Goal: Task Accomplishment & Management: Use online tool/utility

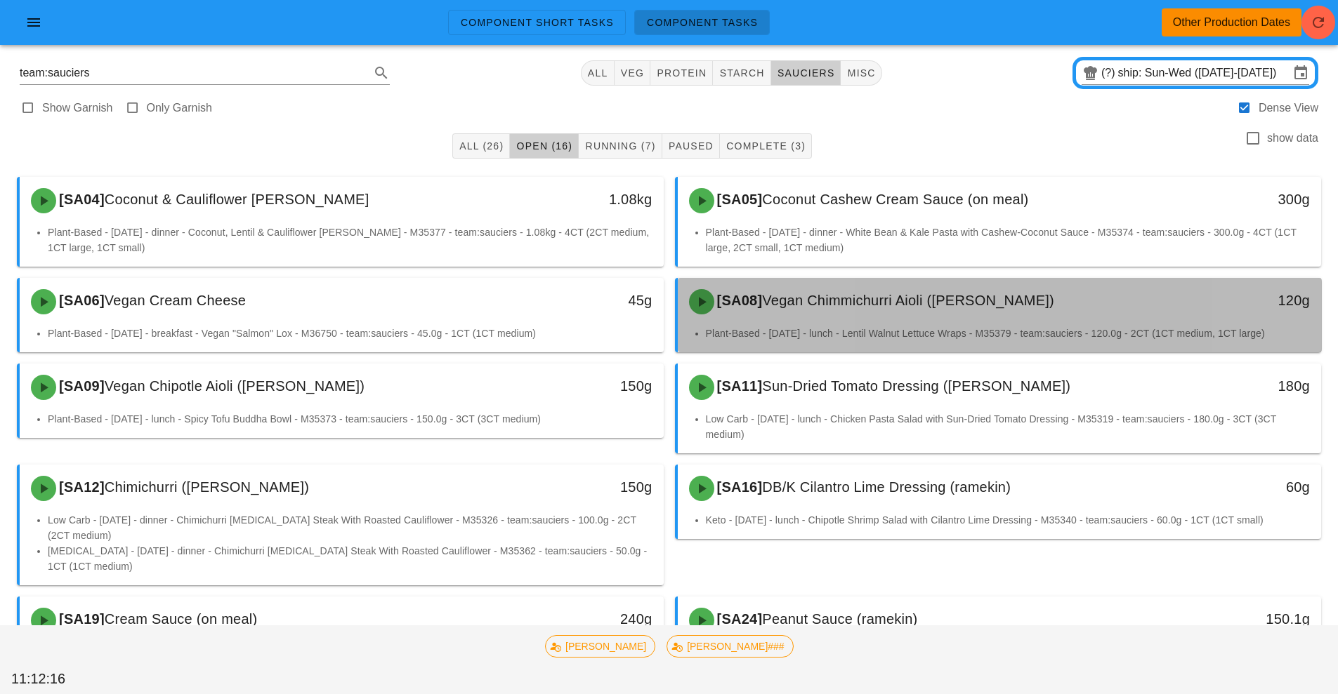
click at [810, 315] on div "[SA08] Vegan Chimmichurri Aioli ([PERSON_NAME])" at bounding box center [919, 302] width 478 height 42
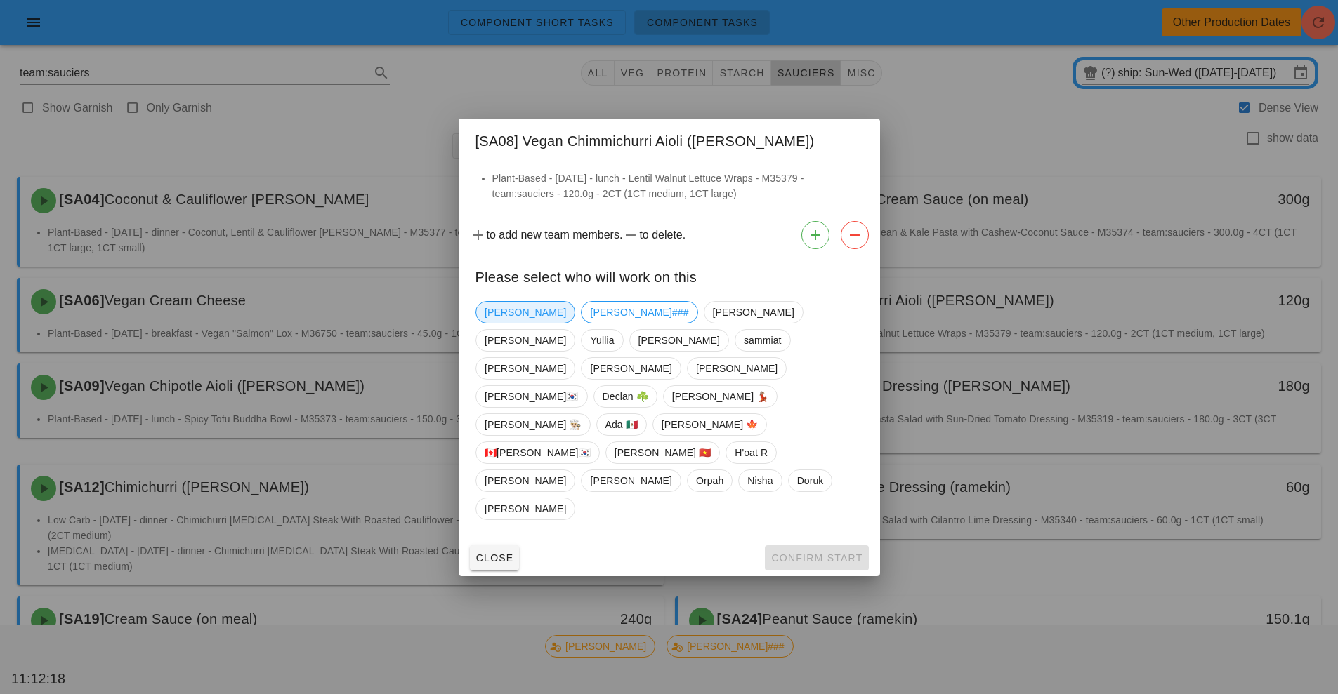
click at [509, 323] on span "[PERSON_NAME]" at bounding box center [524, 312] width 81 height 21
click at [819, 553] on span "Confirm Start" at bounding box center [816, 558] width 92 height 11
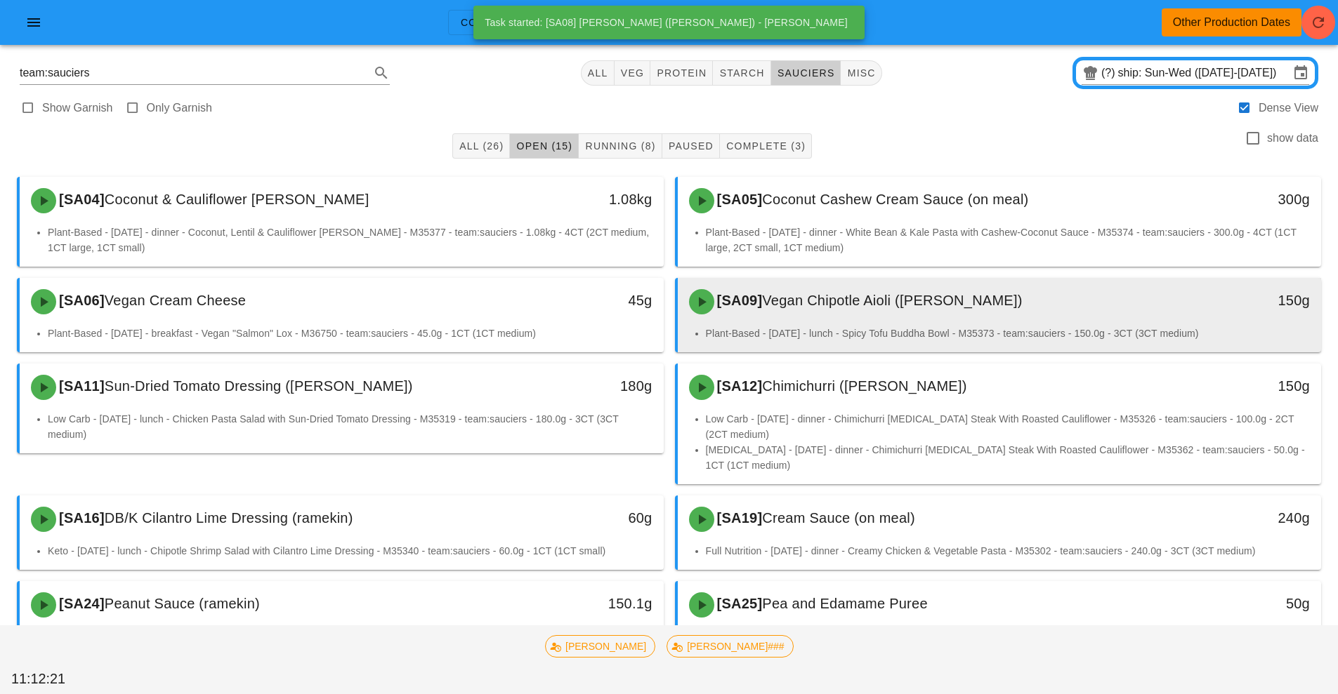
click at [848, 311] on div "[SA09] Vegan Chipotle Aioli ([PERSON_NAME])" at bounding box center [919, 302] width 478 height 42
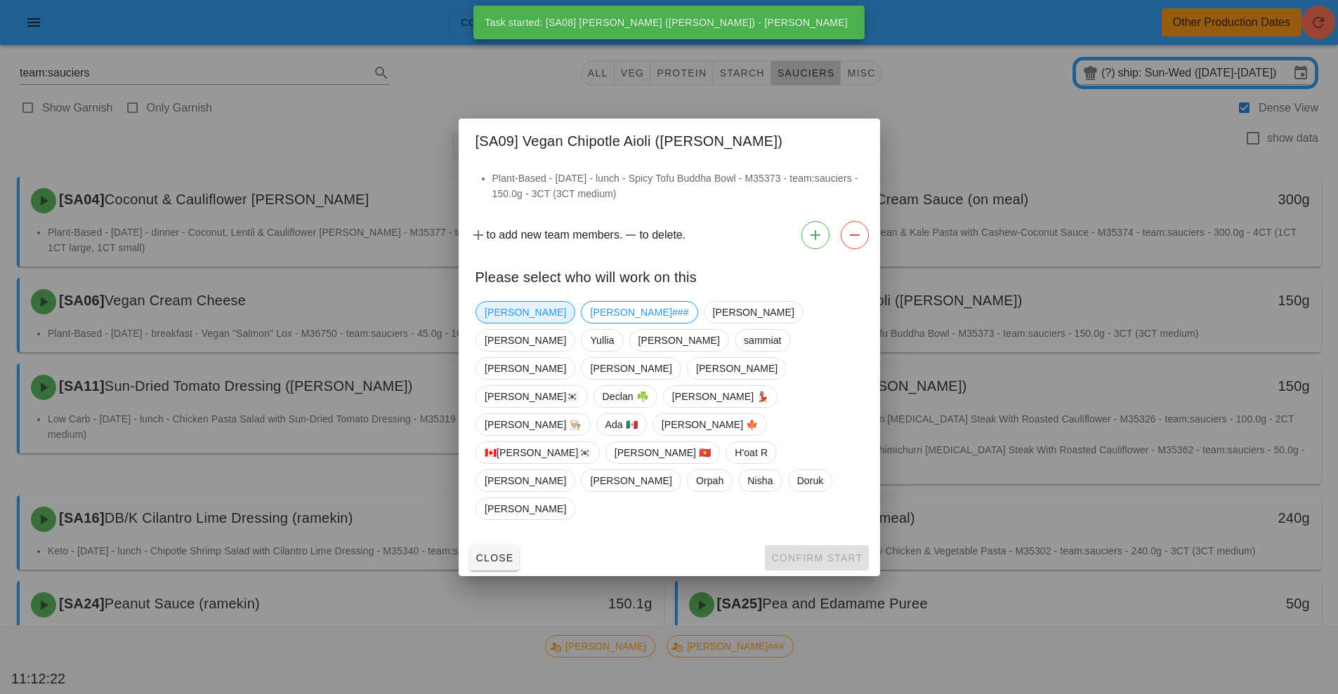
click at [496, 323] on span "[PERSON_NAME]" at bounding box center [524, 312] width 81 height 21
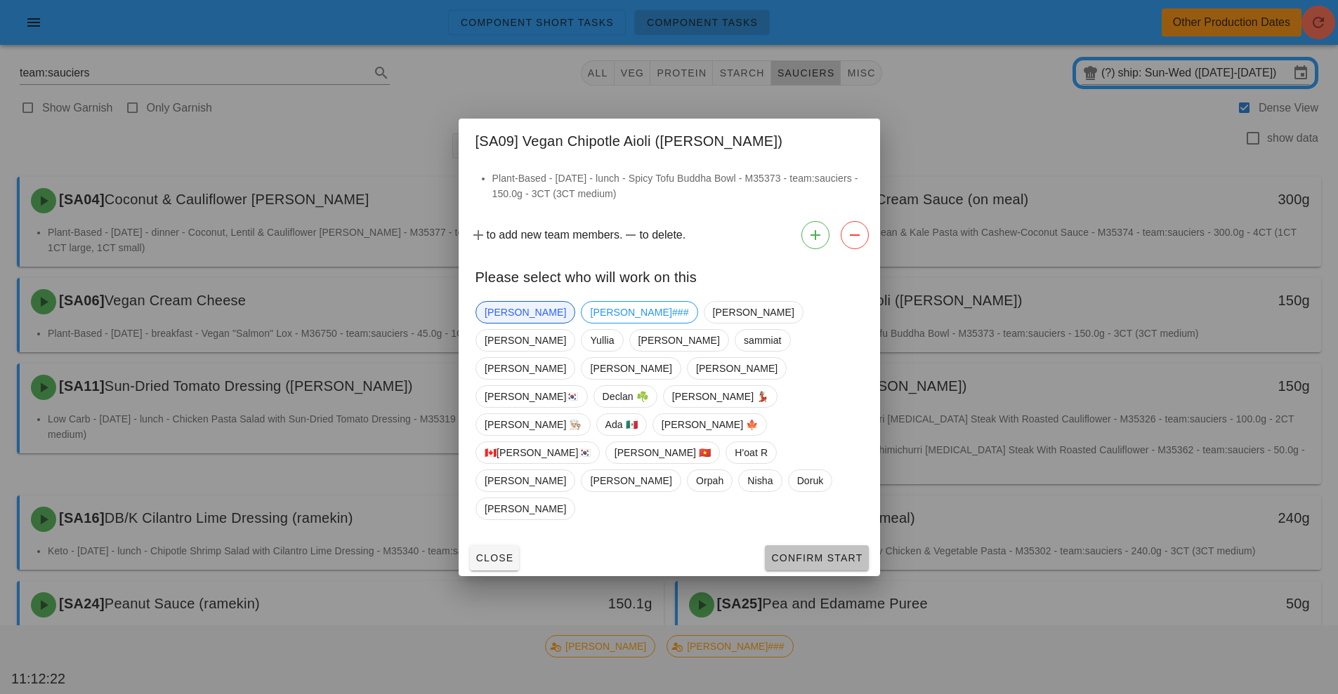
click at [822, 553] on span "Confirm Start" at bounding box center [816, 558] width 92 height 11
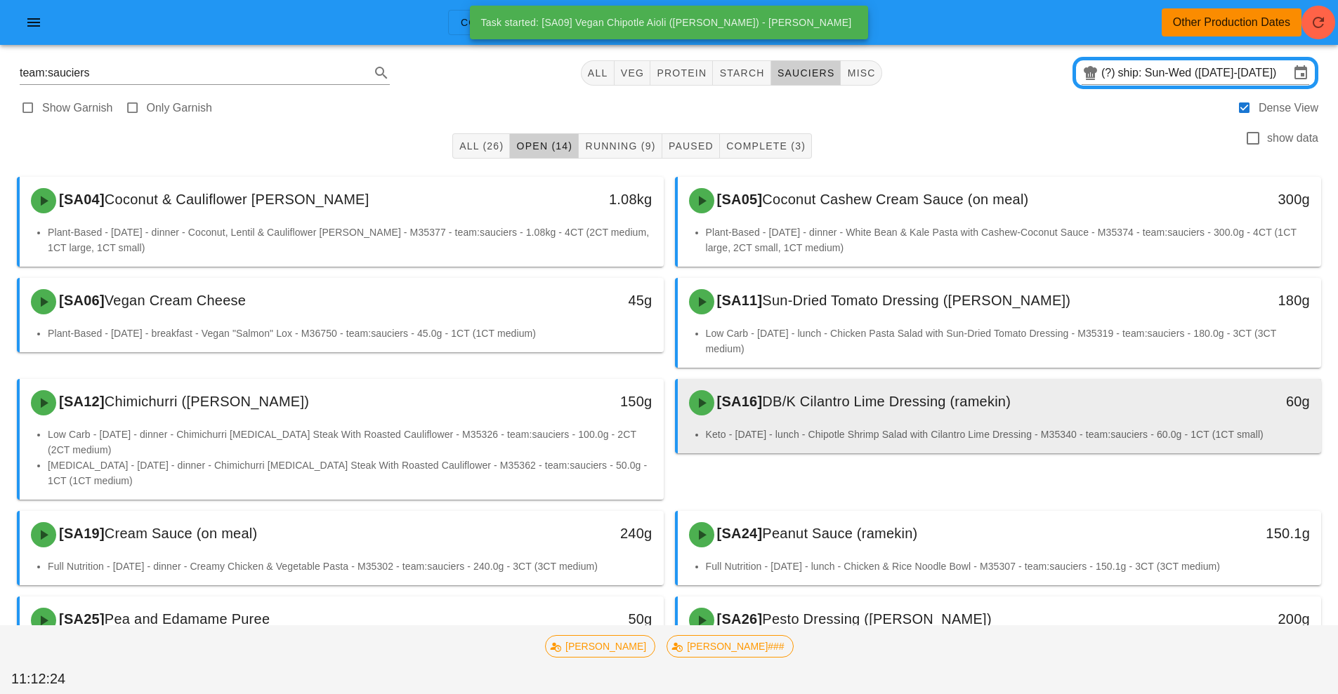
click at [827, 414] on div "[SA16] DB/K Cilantro Lime Dressing (ramekin)" at bounding box center [919, 403] width 478 height 42
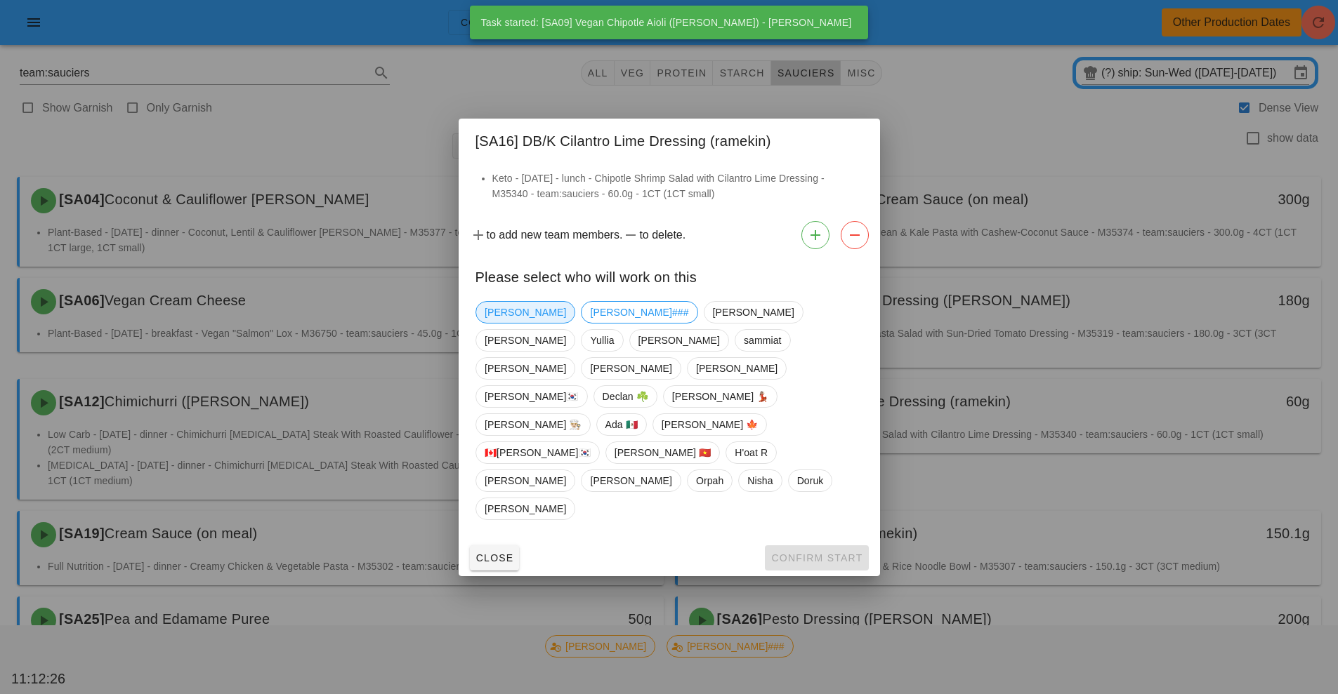
click at [494, 323] on span "[PERSON_NAME]" at bounding box center [524, 312] width 81 height 21
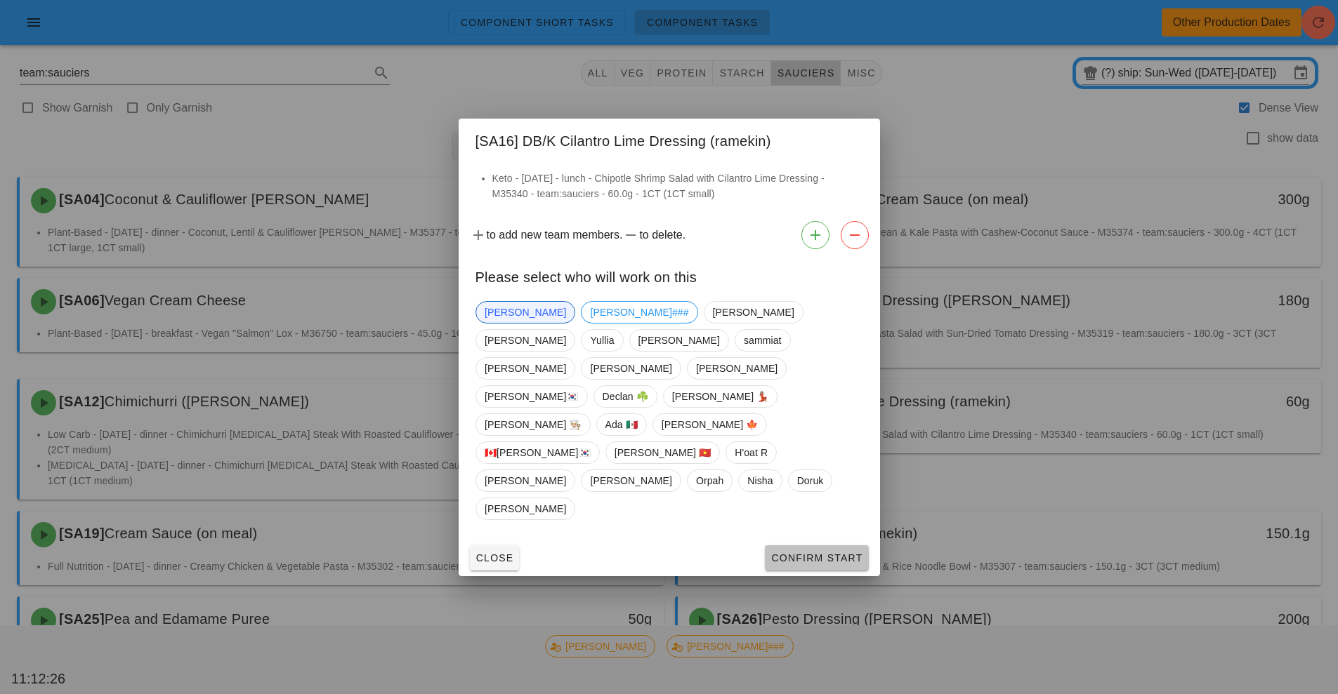
click at [807, 553] on span "Confirm Start" at bounding box center [816, 558] width 92 height 11
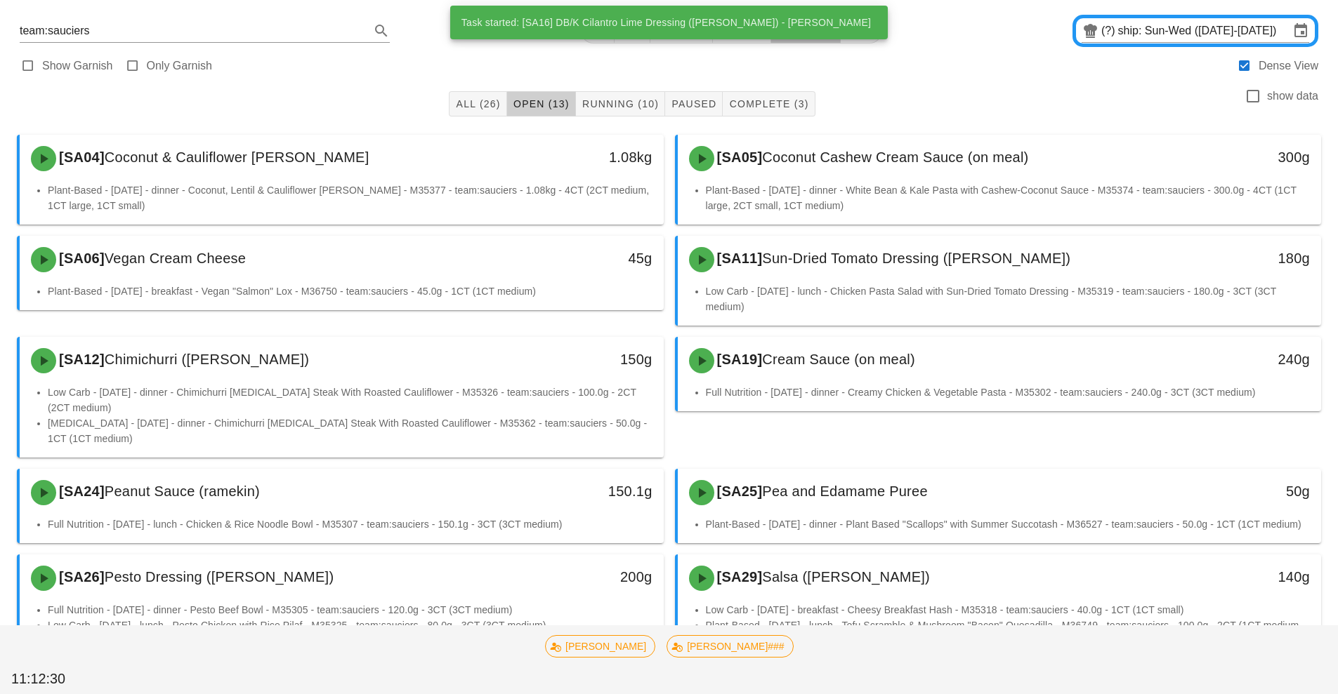
scroll to position [45, 0]
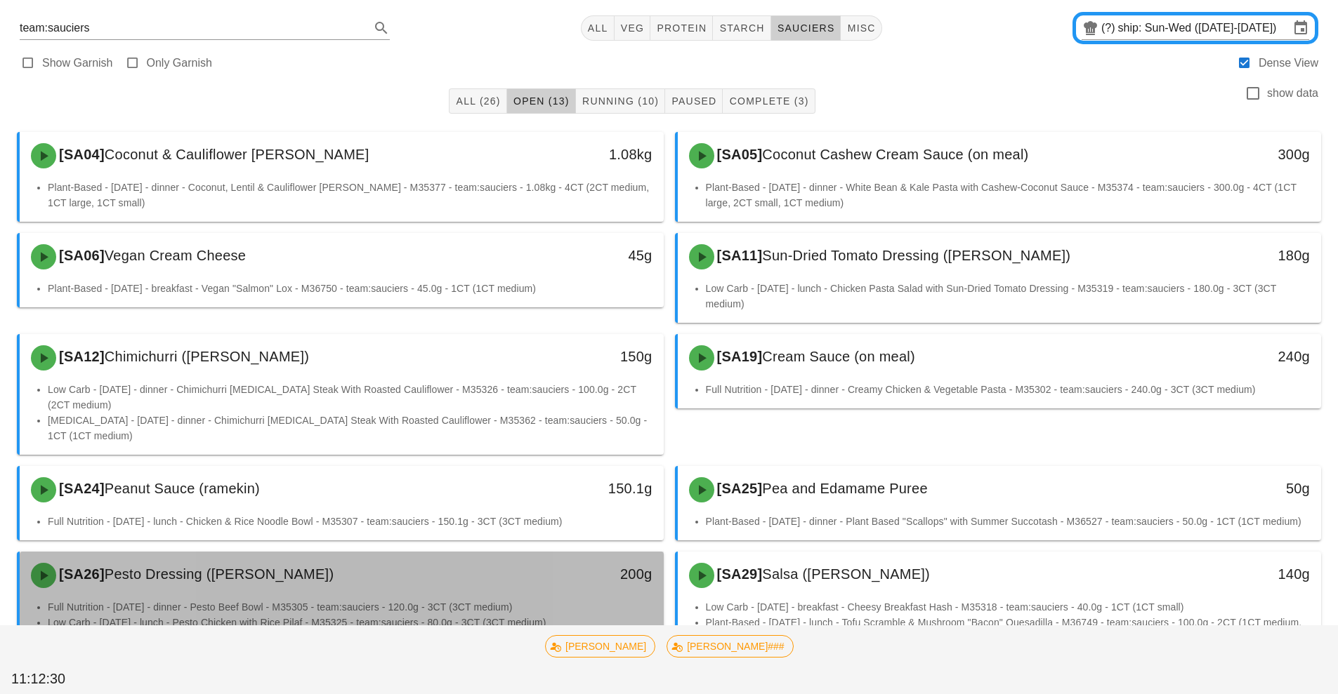
click at [418, 591] on div "[SA26] Pesto Dressing (ramekin)" at bounding box center [261, 576] width 478 height 42
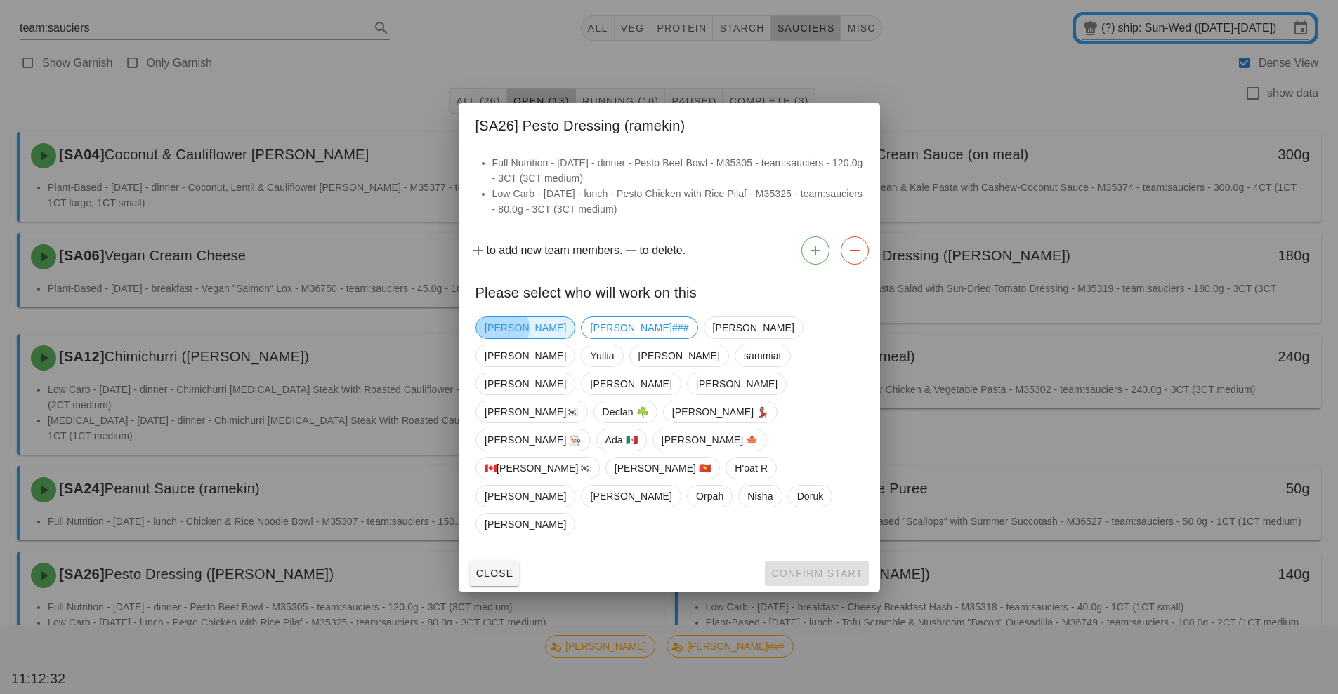
click at [508, 339] on span "[PERSON_NAME]" at bounding box center [525, 328] width 100 height 22
click at [824, 568] on span "Confirm Start" at bounding box center [816, 573] width 92 height 11
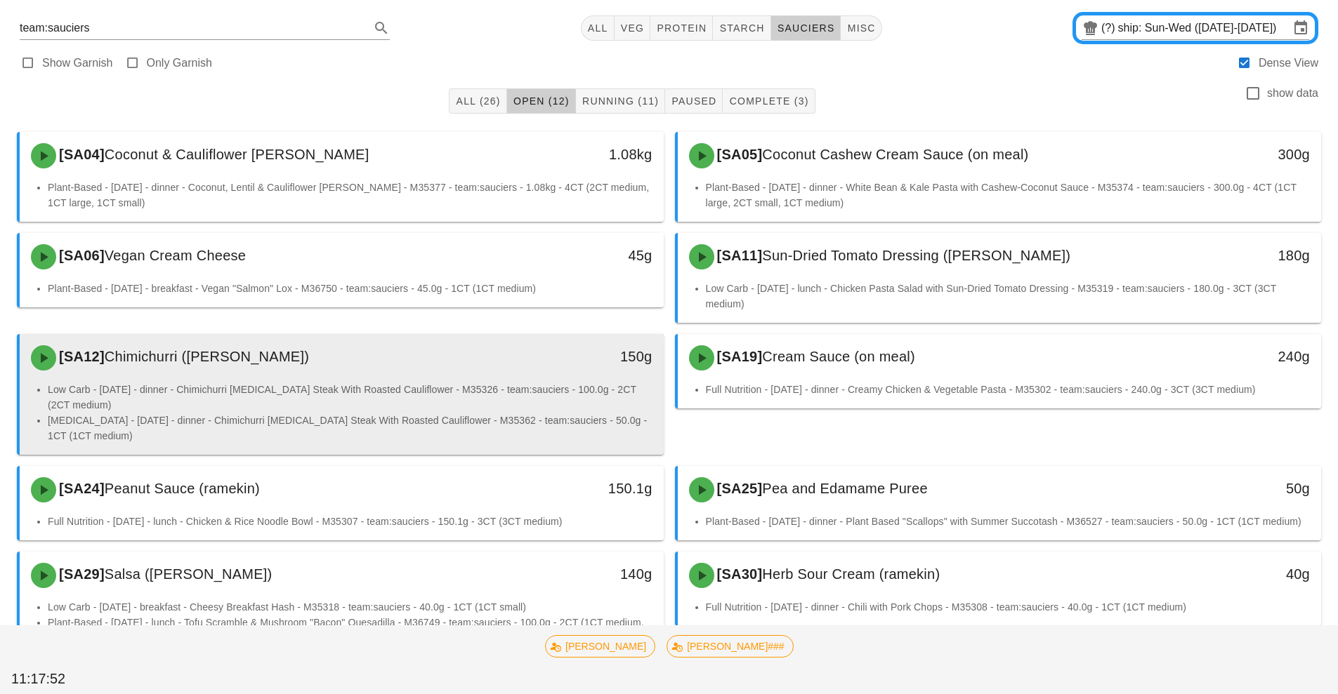
click at [470, 407] on li "Low Carb - [DATE] - dinner - Chimichurri [MEDICAL_DATA] Steak With Roasted Caul…" at bounding box center [350, 397] width 605 height 31
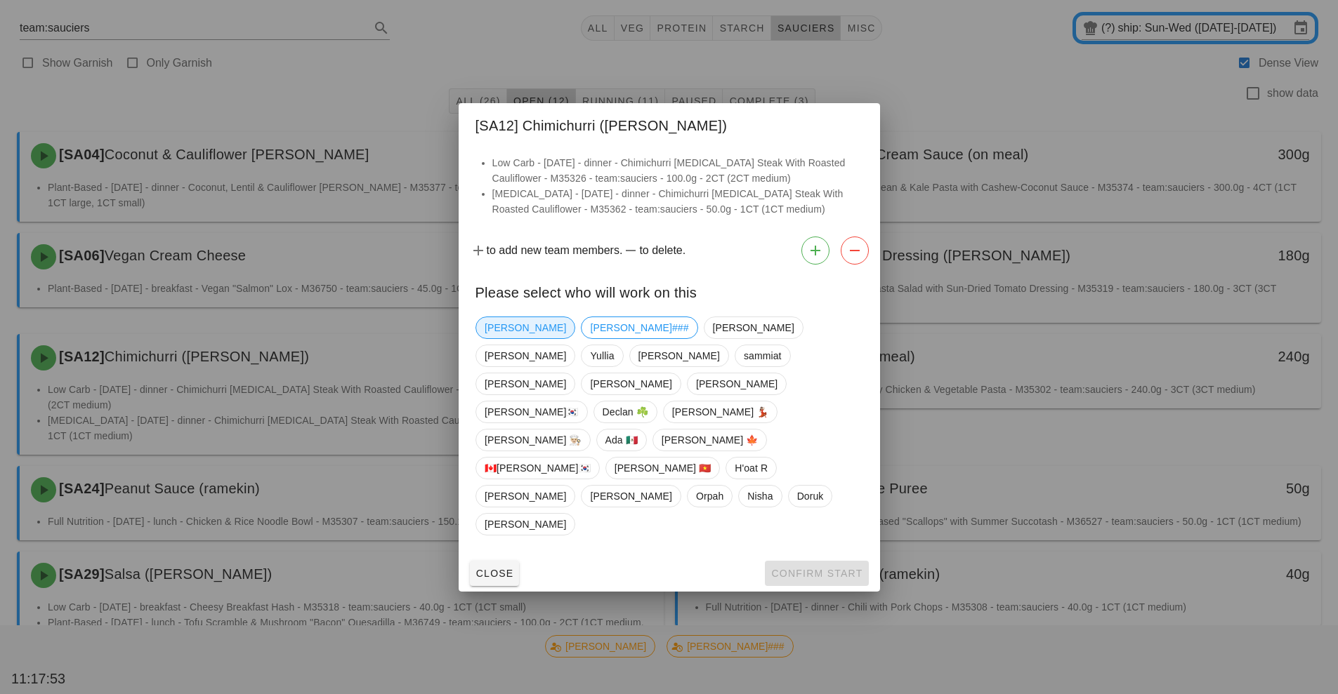
click at [509, 338] on span "[PERSON_NAME]" at bounding box center [524, 327] width 81 height 21
click at [807, 568] on span "Confirm Start" at bounding box center [816, 573] width 92 height 11
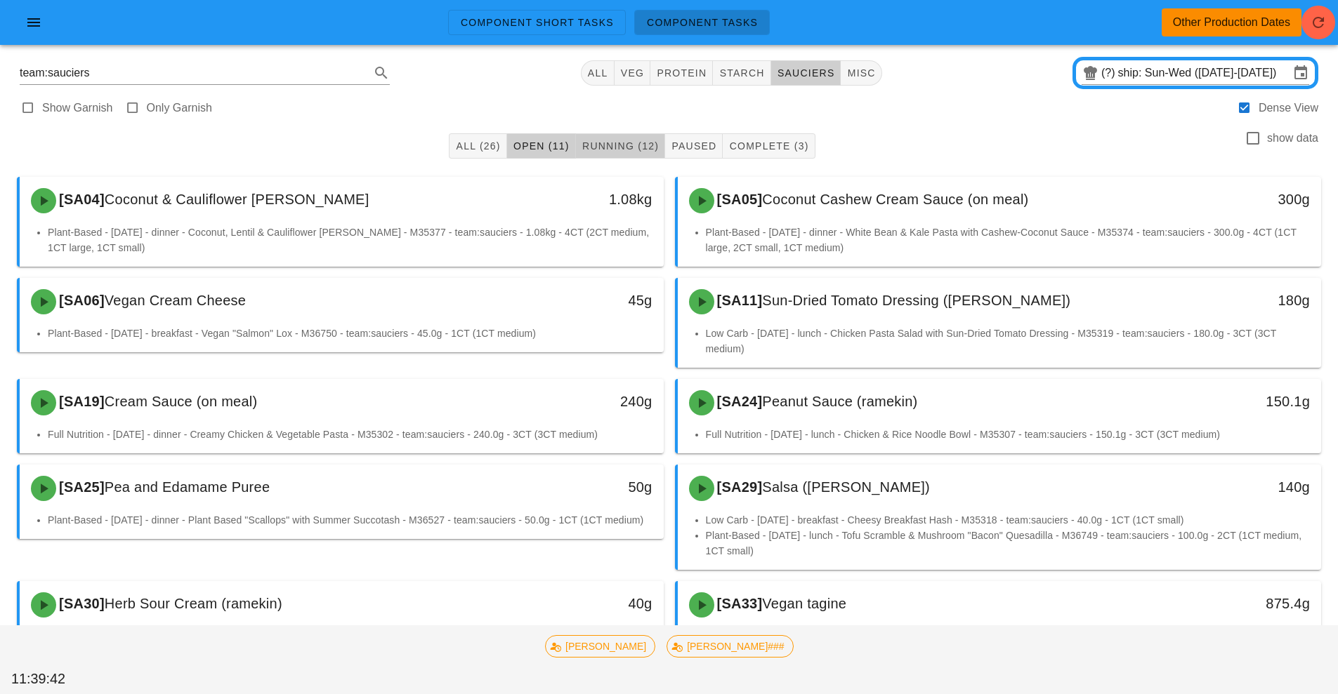
click at [624, 141] on span "Running (12)" at bounding box center [619, 145] width 77 height 11
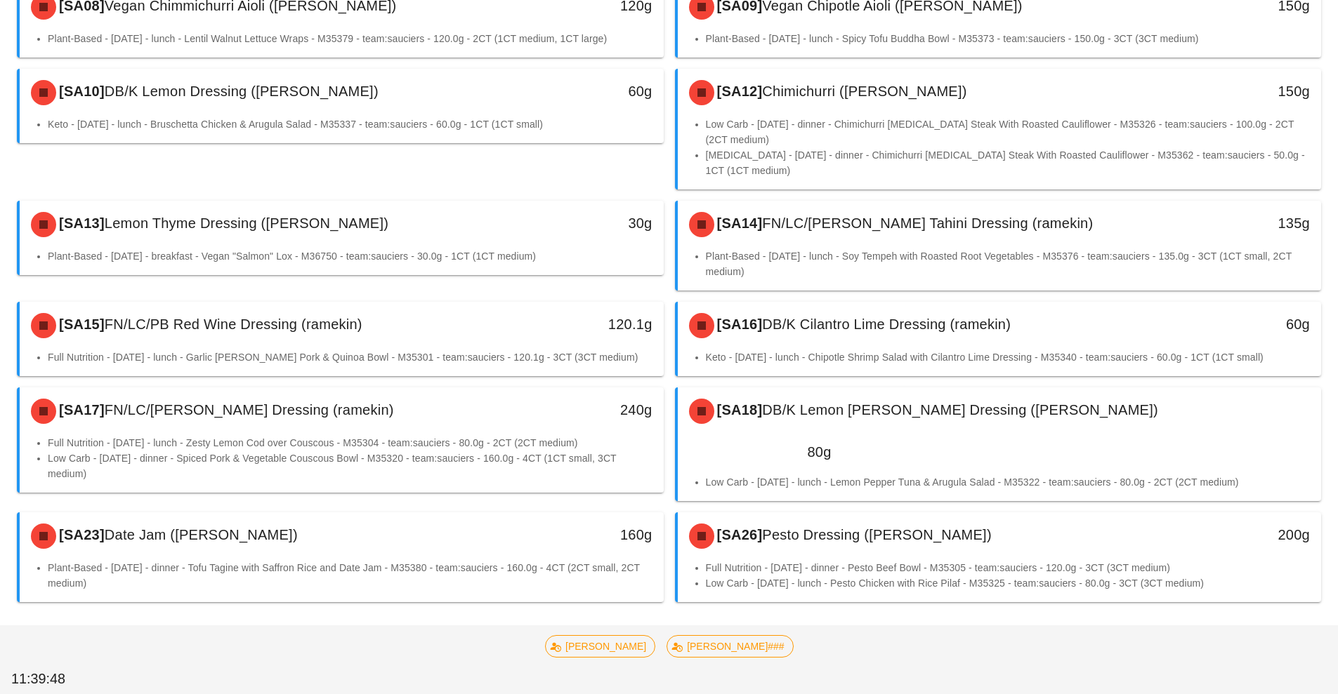
scroll to position [193, 0]
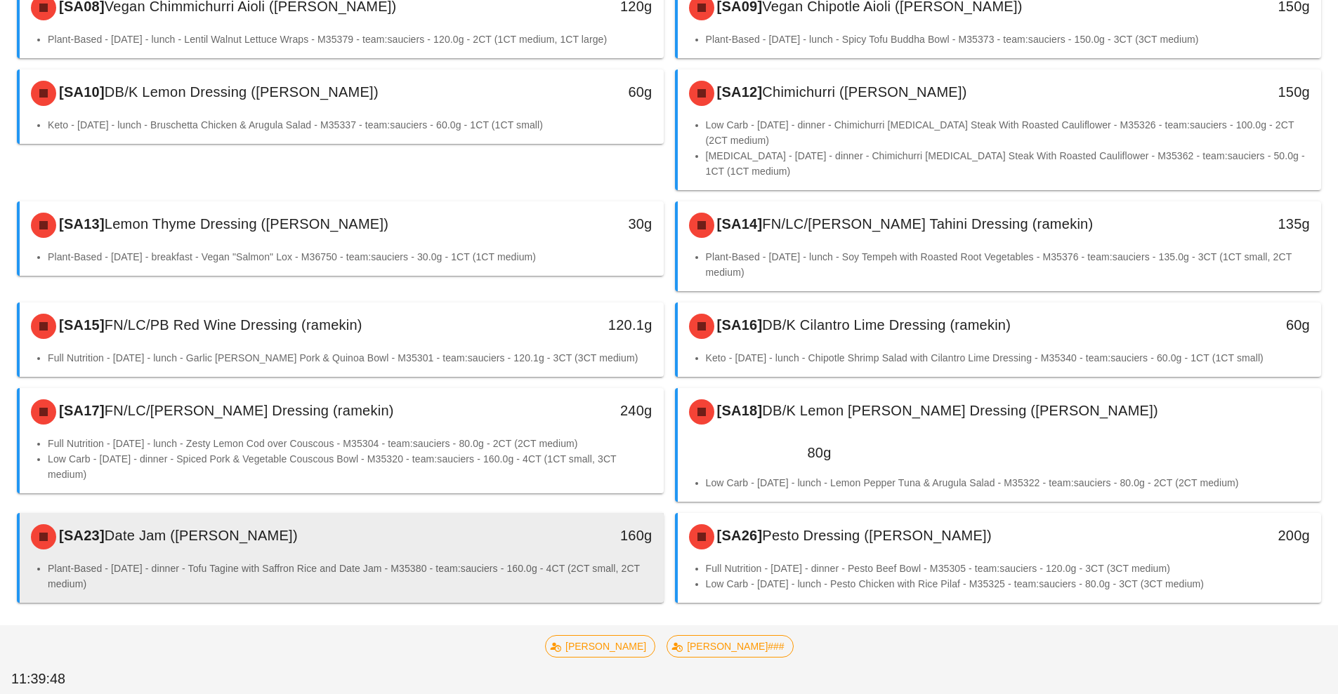
click at [524, 561] on li "Plant-Based - [DATE] - dinner - Tofu Tagine with Saffron Rice and Date Jam - M3…" at bounding box center [350, 576] width 605 height 31
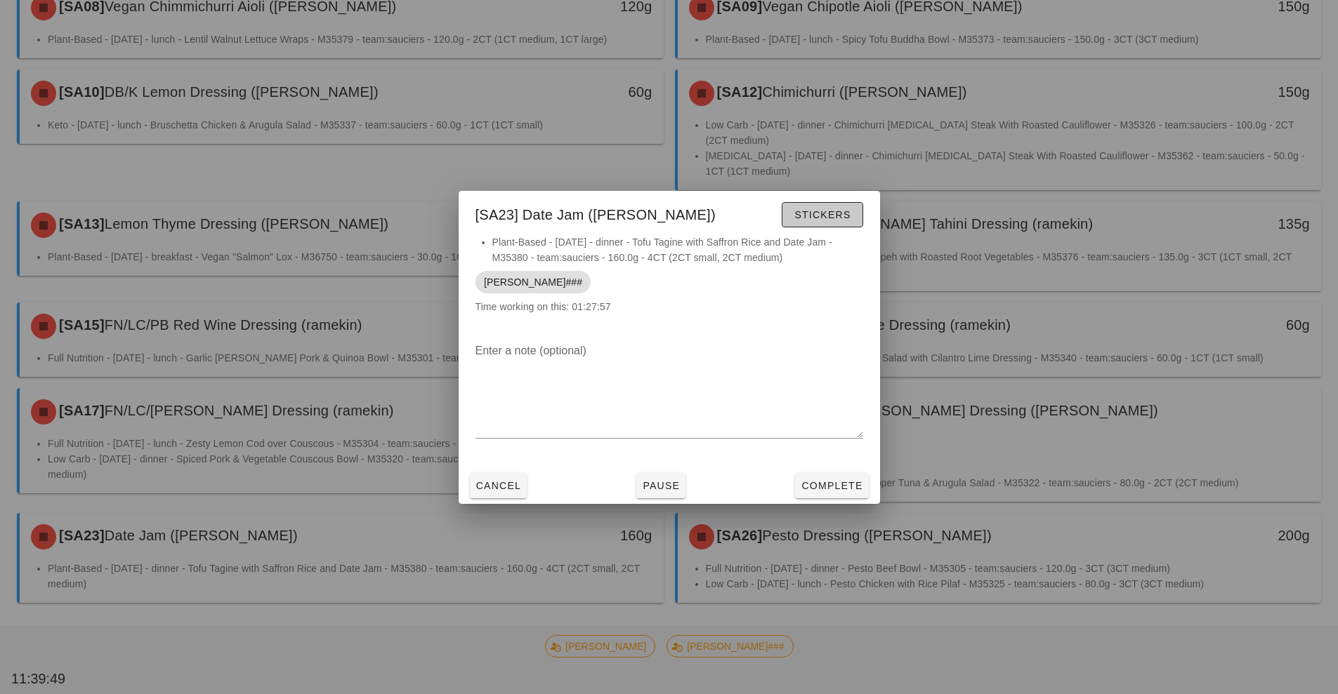
click at [810, 220] on span "Stickers" at bounding box center [821, 214] width 57 height 11
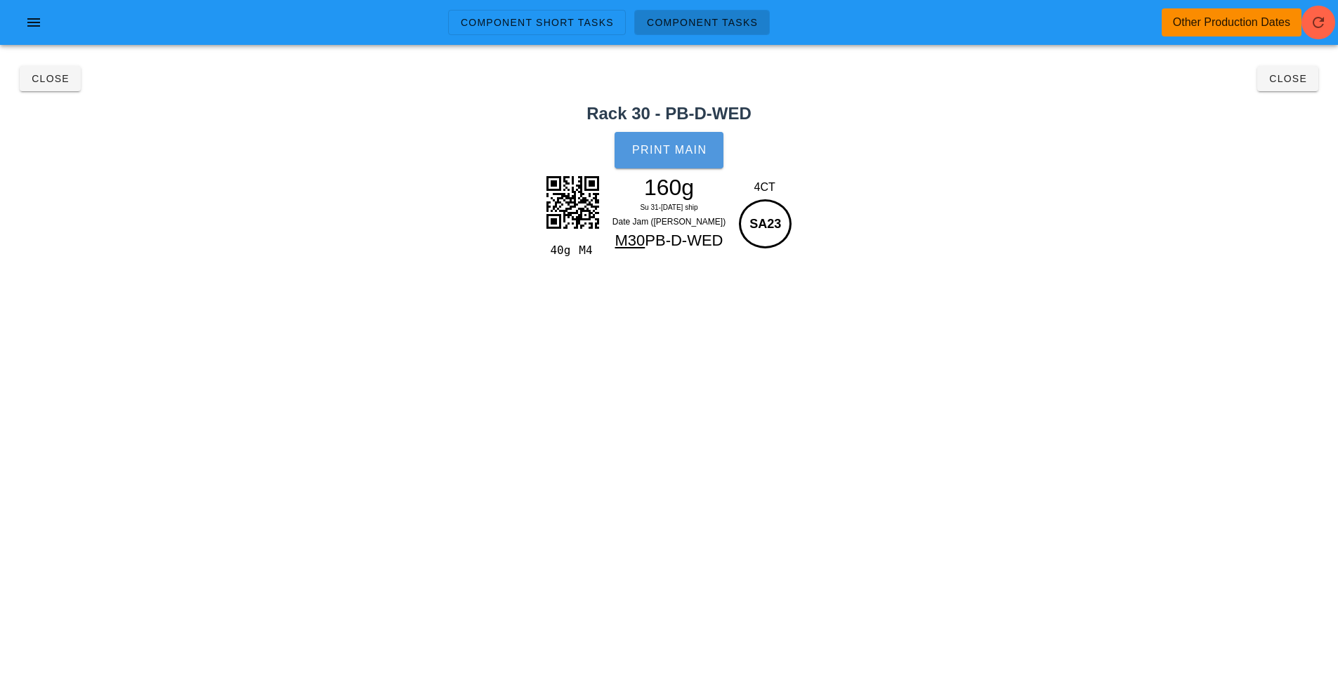
click at [668, 163] on button "Print Main" at bounding box center [668, 150] width 108 height 37
click at [53, 79] on span "Close" at bounding box center [50, 78] width 39 height 11
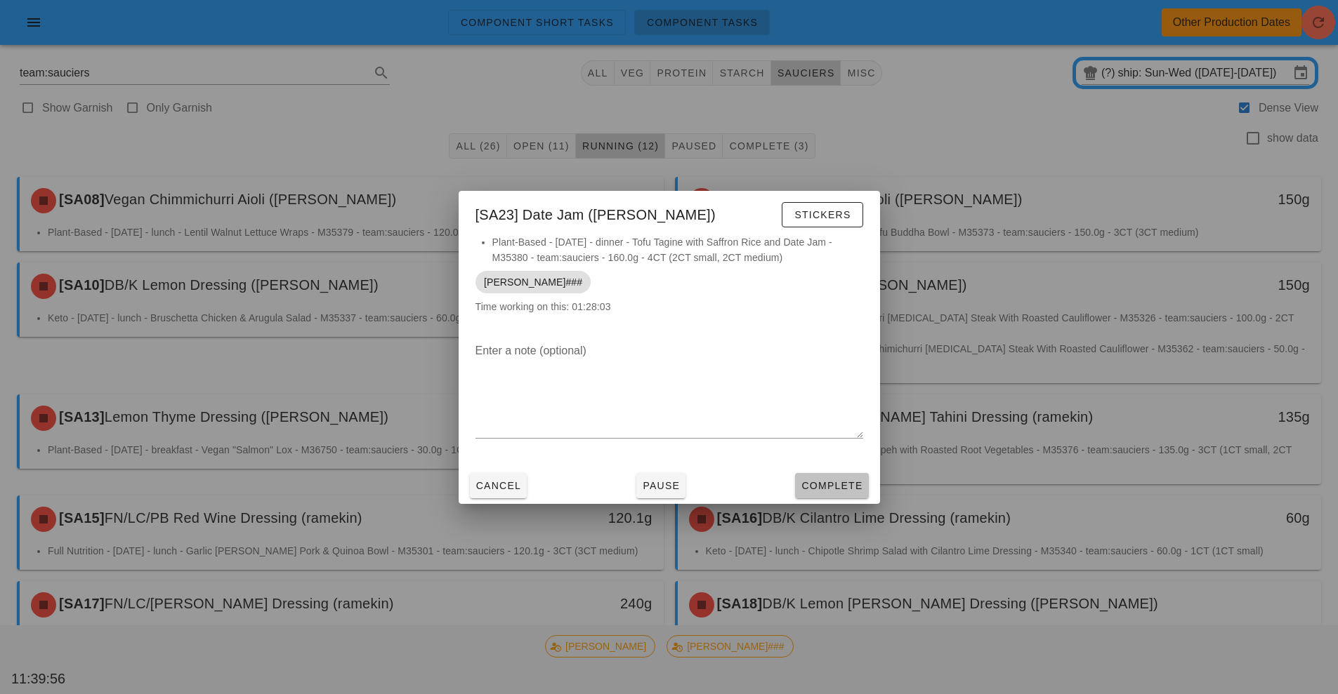
click at [848, 487] on span "Complete" at bounding box center [831, 485] width 62 height 11
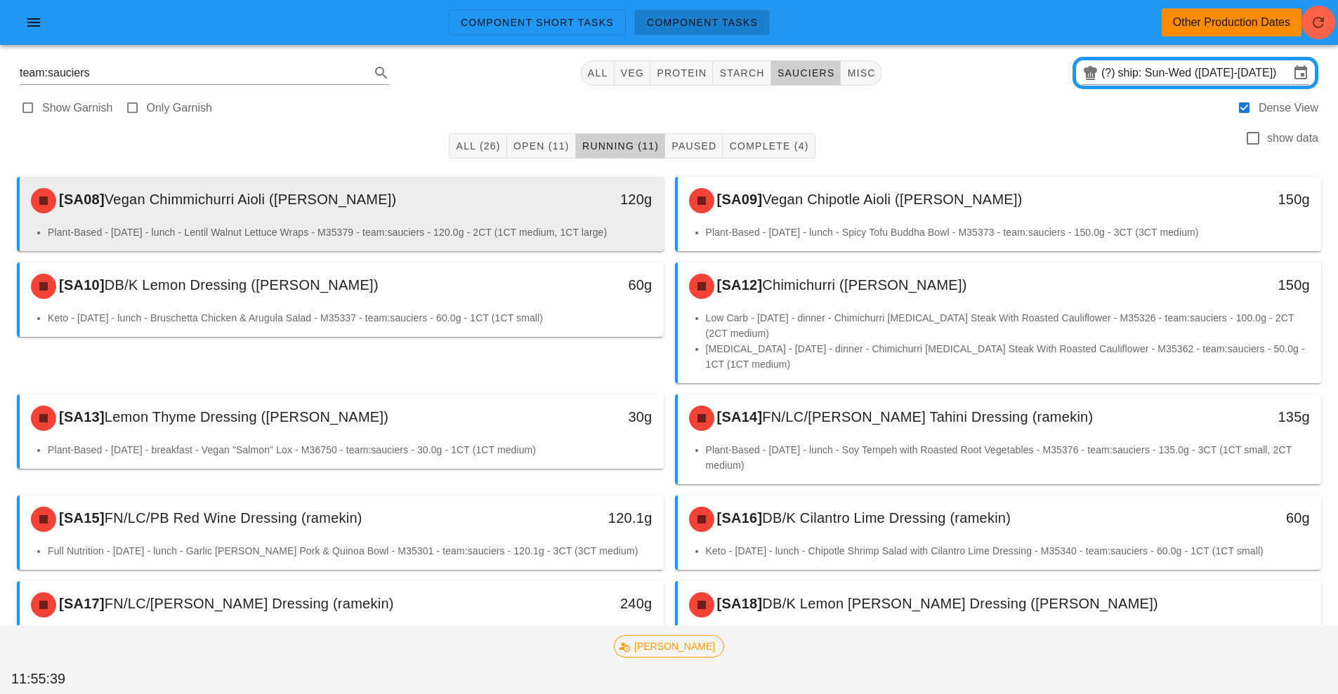
click at [580, 199] on div "120g" at bounding box center [580, 199] width 143 height 22
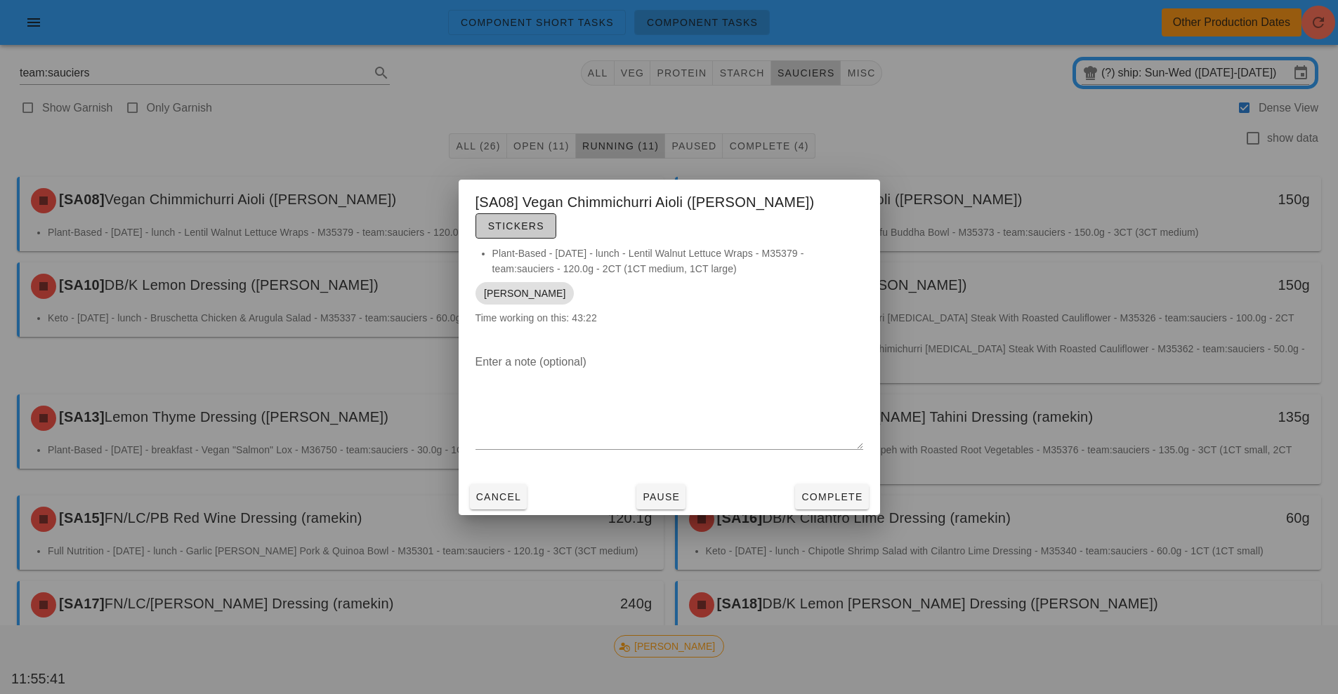
click at [544, 220] on span "Stickers" at bounding box center [515, 225] width 57 height 11
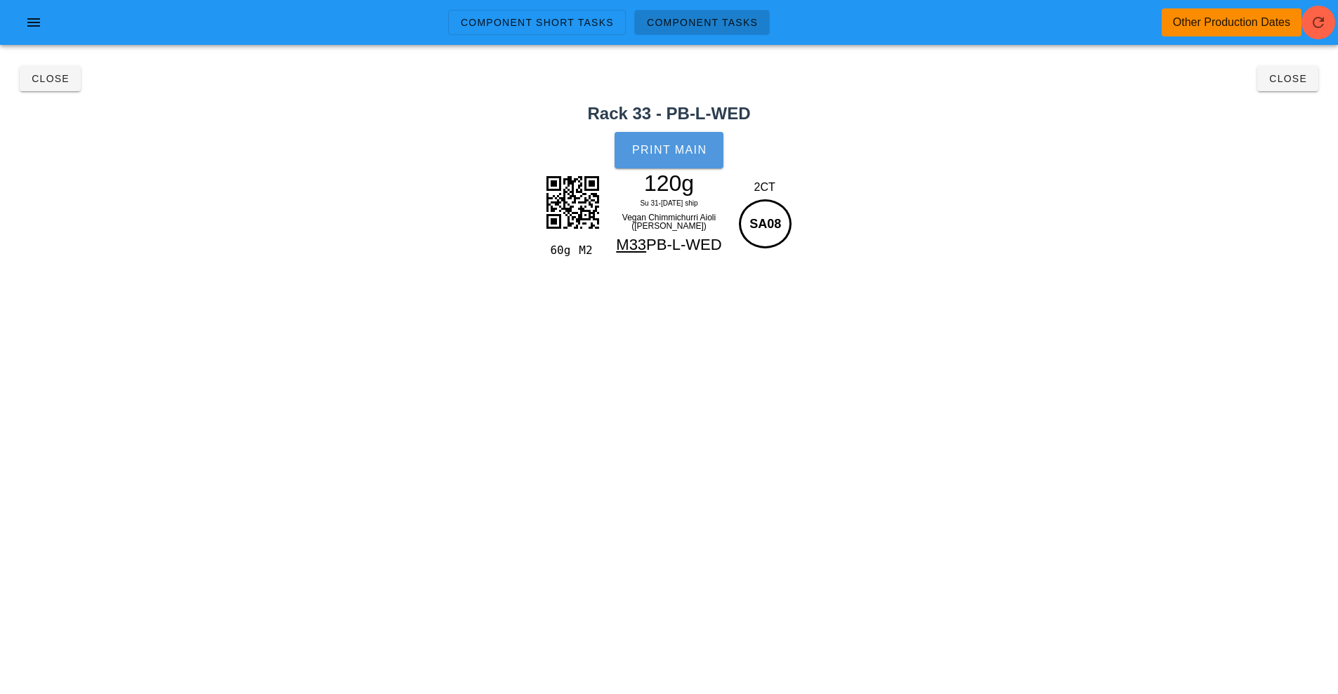
click at [671, 133] on button "Print Main" at bounding box center [668, 150] width 108 height 37
click at [1295, 79] on span "Close" at bounding box center [1287, 78] width 39 height 11
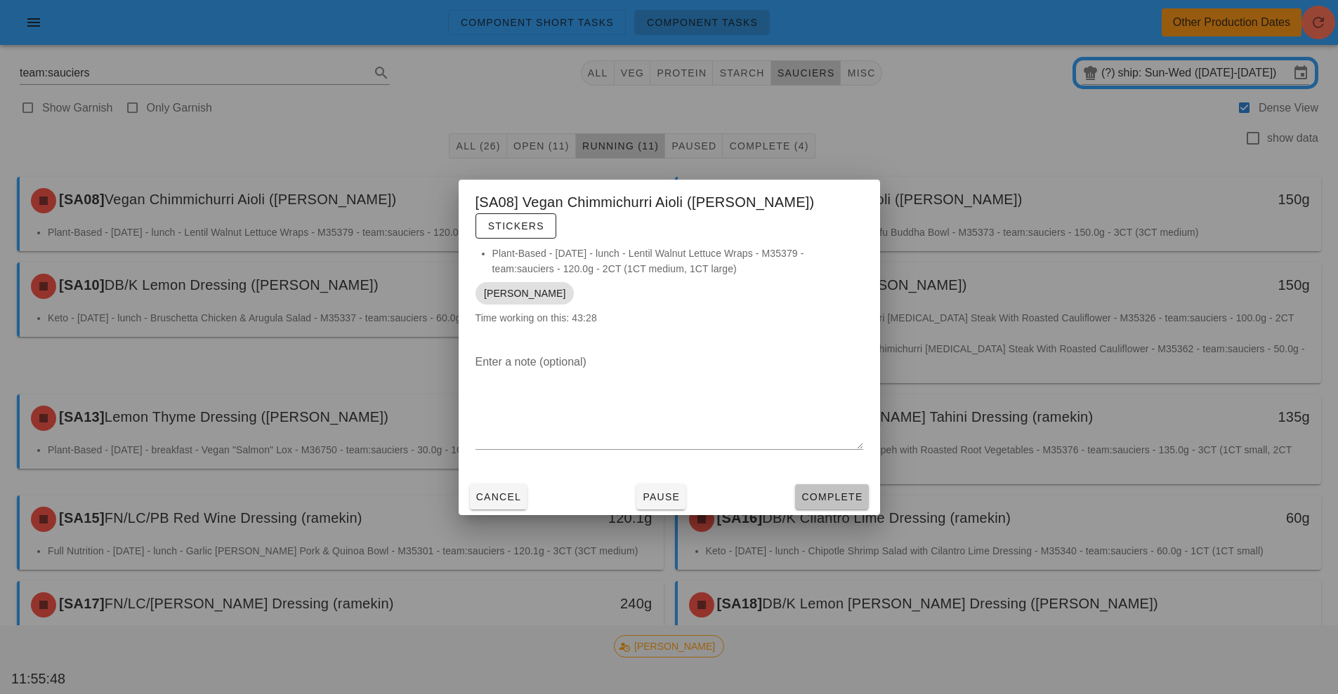
click at [834, 484] on button "Complete" at bounding box center [831, 496] width 73 height 25
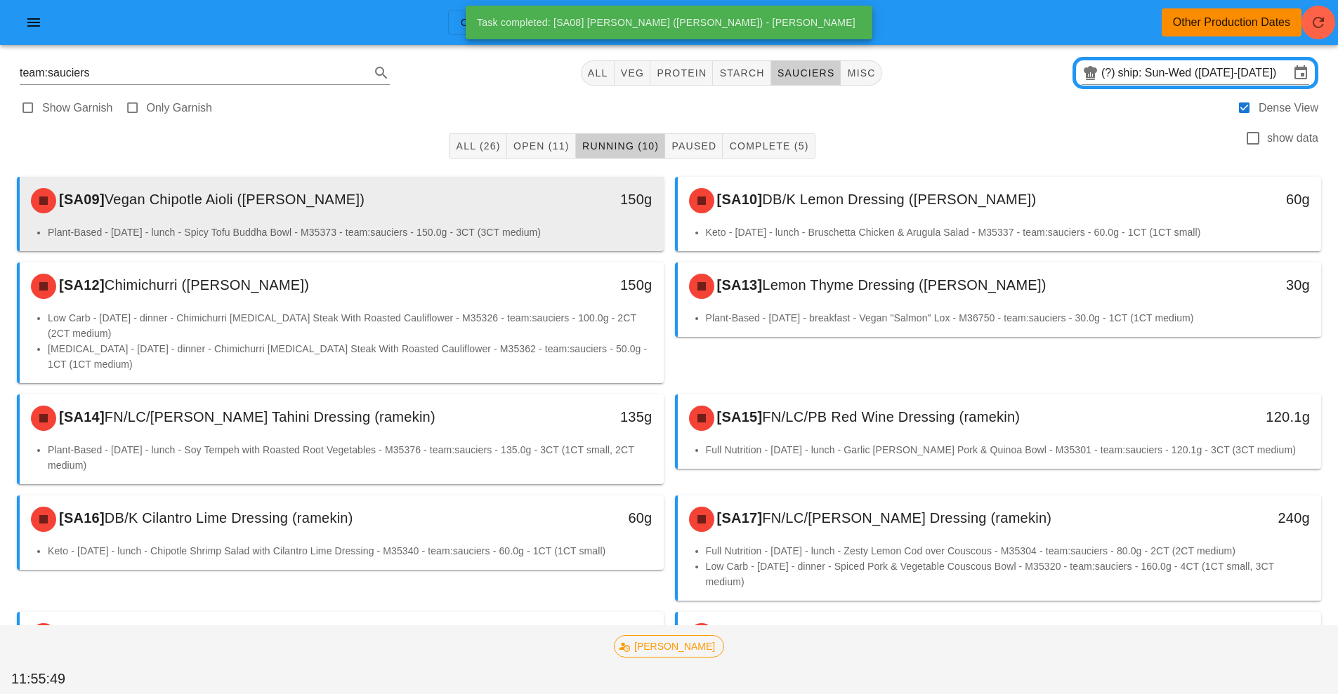
click at [583, 227] on li "Plant-Based - [DATE] - lunch - Spicy Tofu Buddha Bowl - M35373 - team:sauciers …" at bounding box center [350, 232] width 605 height 15
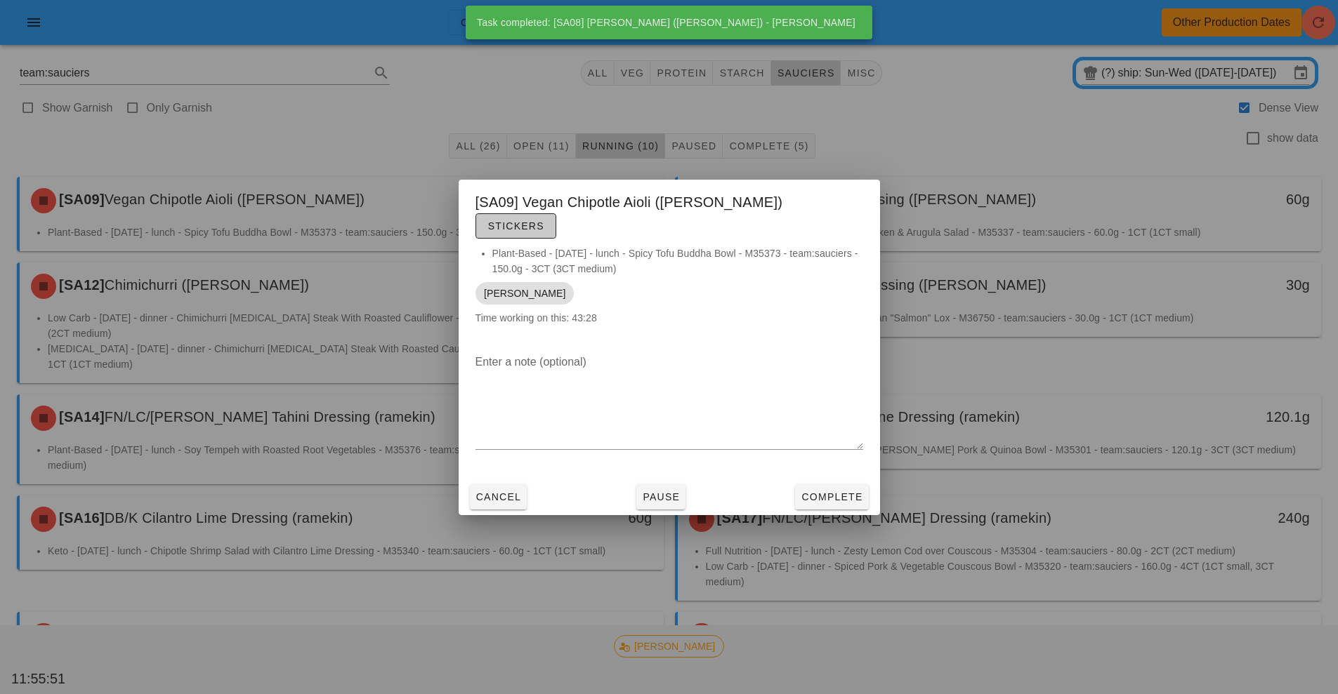
click at [556, 213] on button "Stickers" at bounding box center [515, 225] width 81 height 25
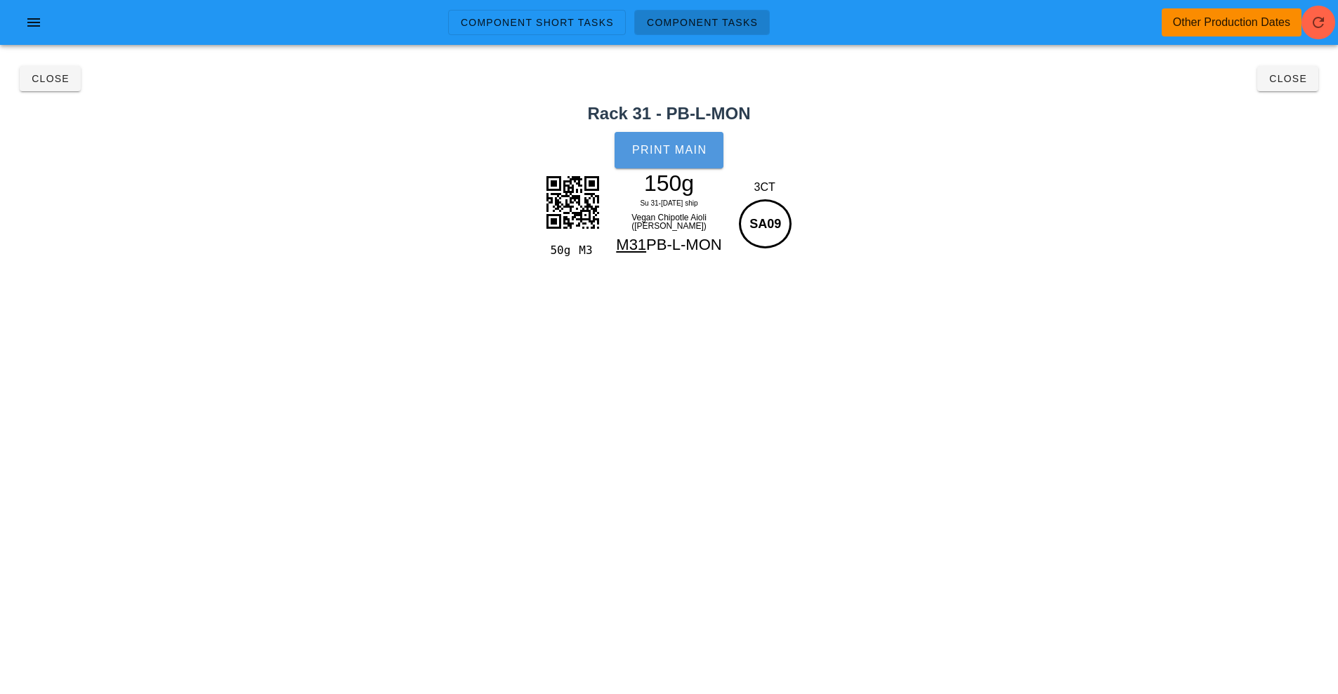
click at [698, 140] on button "Print Main" at bounding box center [668, 150] width 108 height 37
click at [1297, 90] on button "Close" at bounding box center [1287, 78] width 61 height 25
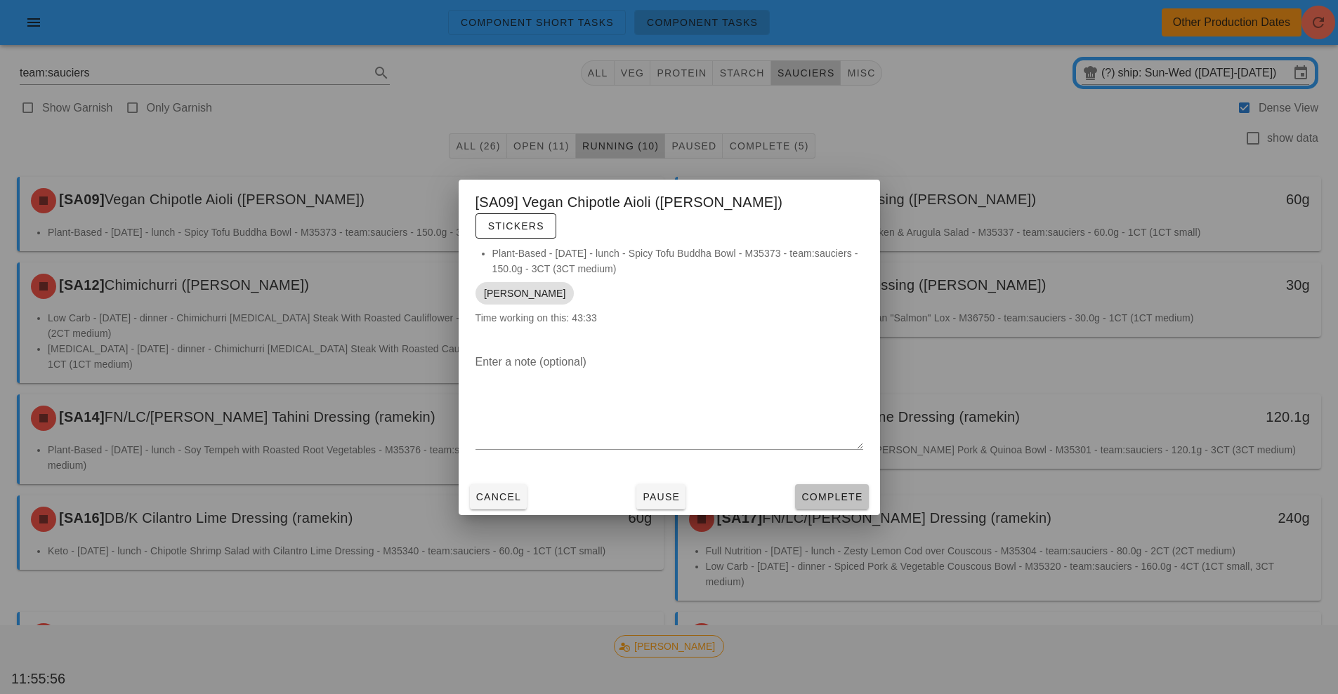
click at [838, 492] on span "Complete" at bounding box center [831, 497] width 62 height 11
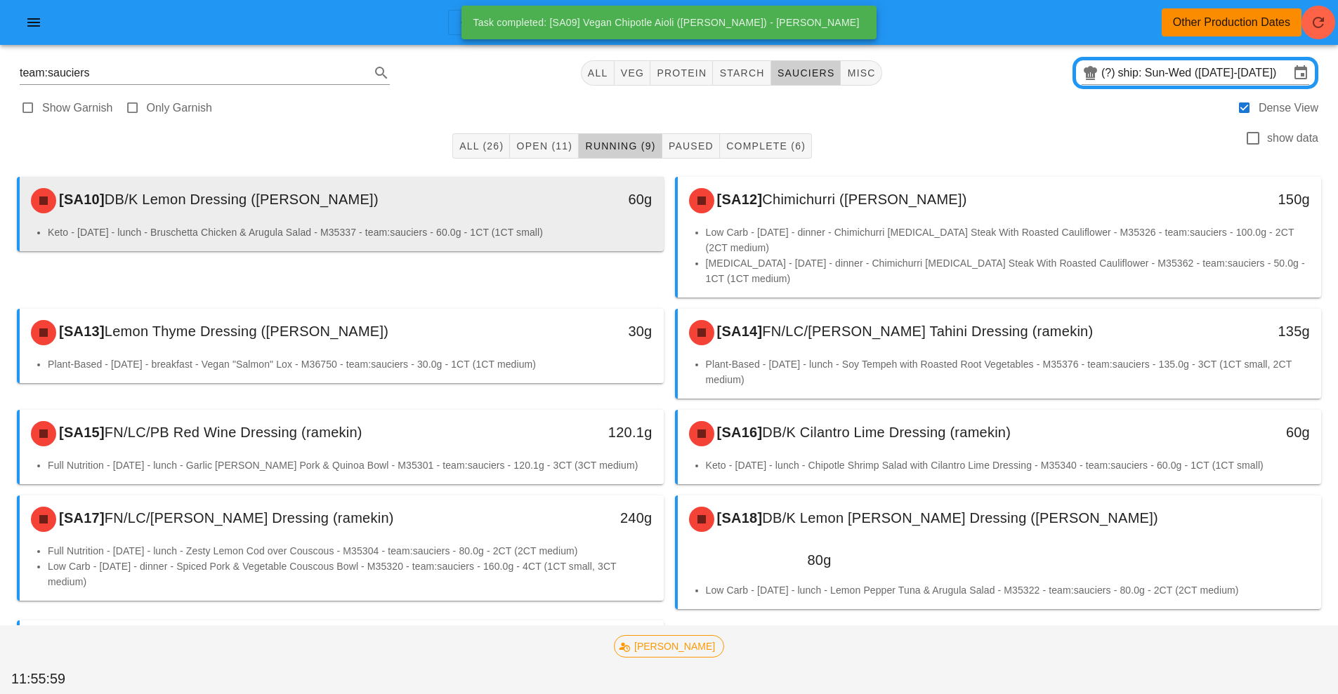
click at [430, 204] on div "[SA10] DB/K Lemon Dressing ([PERSON_NAME])" at bounding box center [261, 201] width 478 height 42
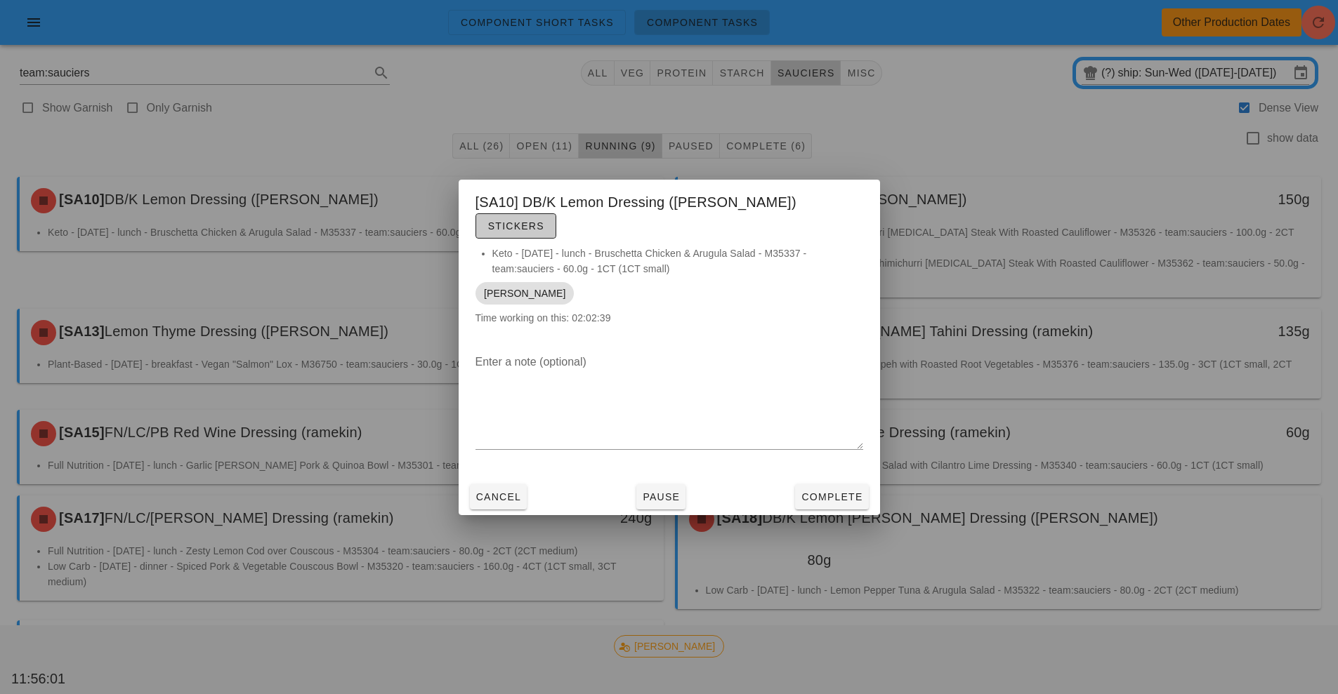
click at [544, 220] on span "Stickers" at bounding box center [515, 225] width 57 height 11
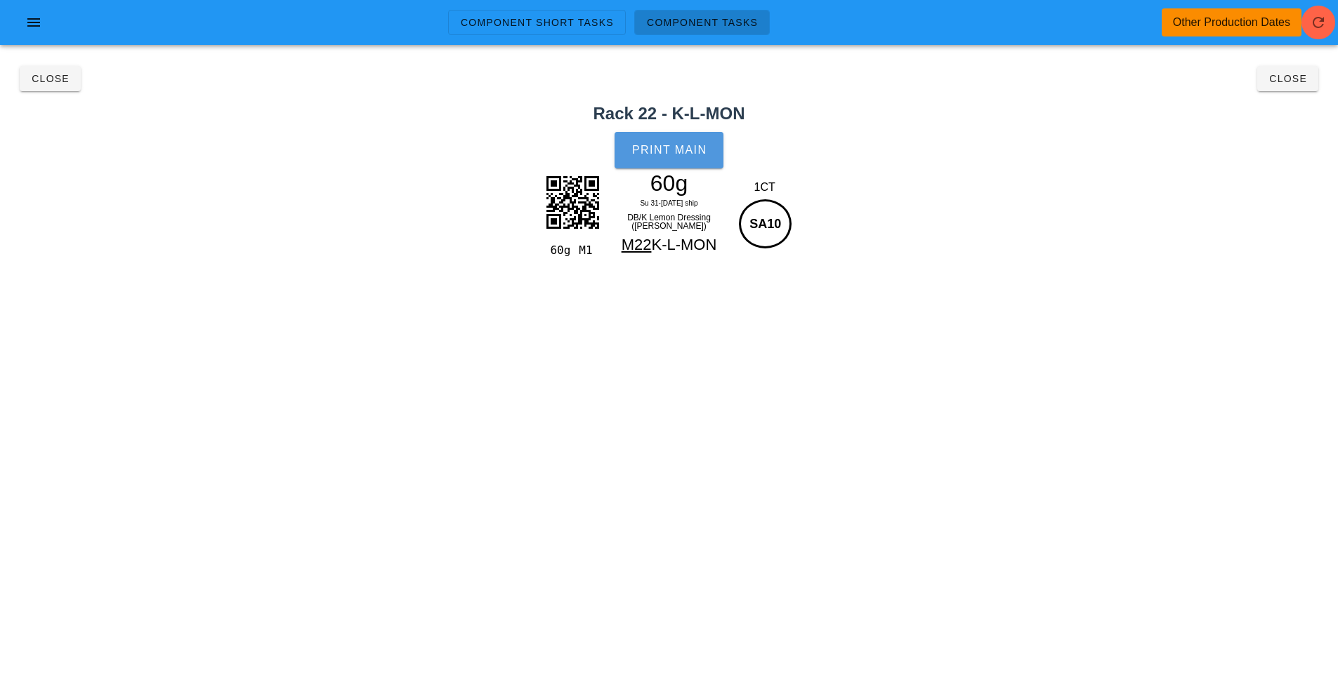
click at [673, 158] on button "Print Main" at bounding box center [668, 150] width 108 height 37
click at [1284, 79] on span "Close" at bounding box center [1287, 78] width 39 height 11
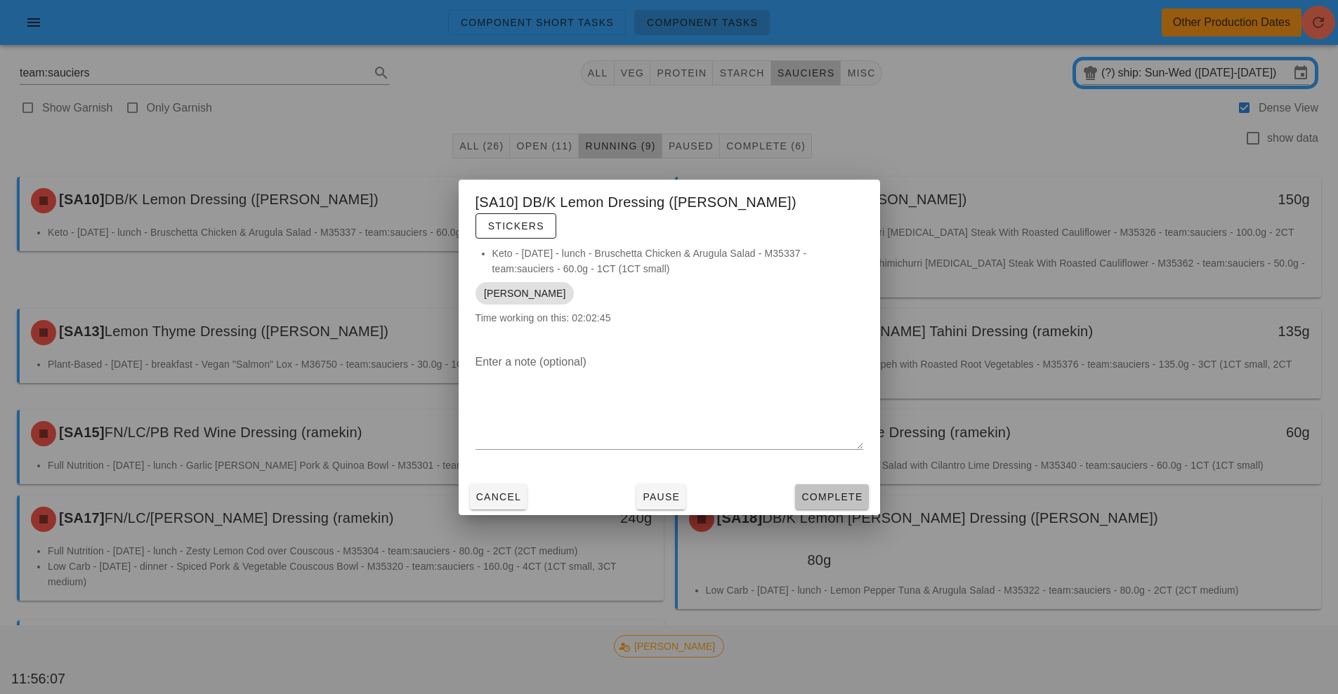
click at [814, 492] on span "Complete" at bounding box center [831, 497] width 62 height 11
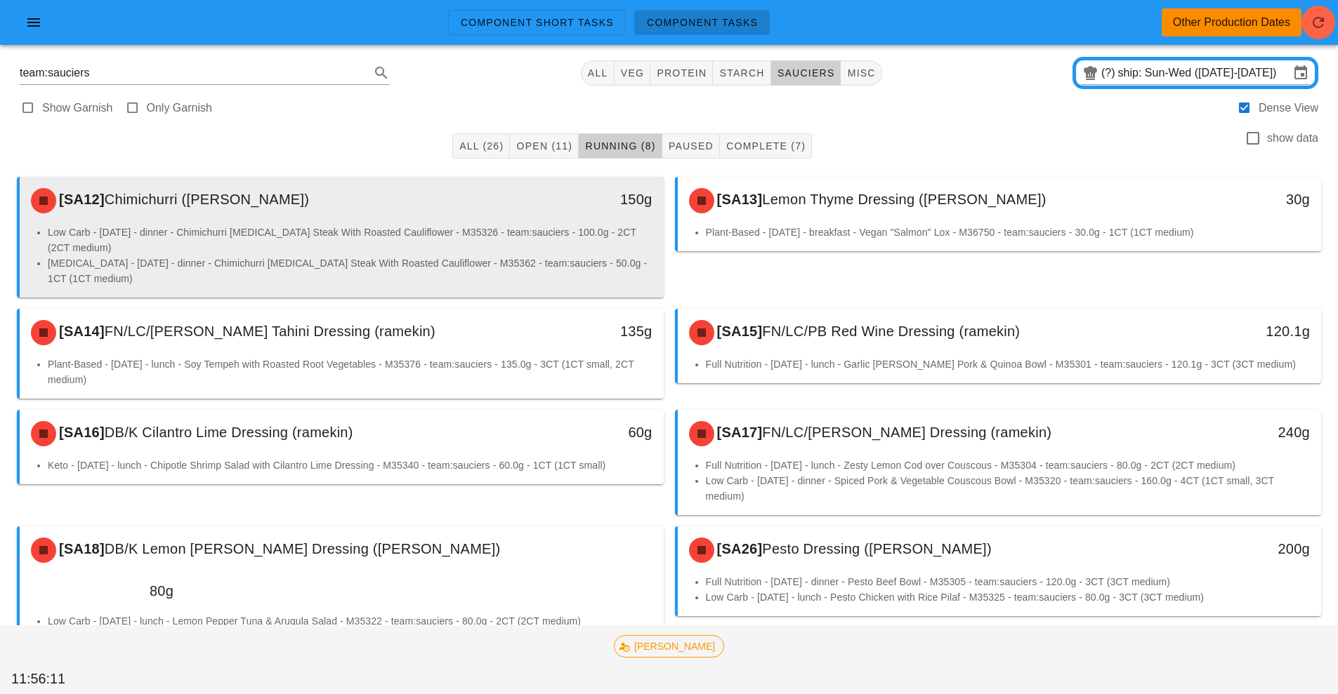
click at [590, 251] on li "Low Carb - [DATE] - dinner - Chimichurri [MEDICAL_DATA] Steak With Roasted Caul…" at bounding box center [350, 240] width 605 height 31
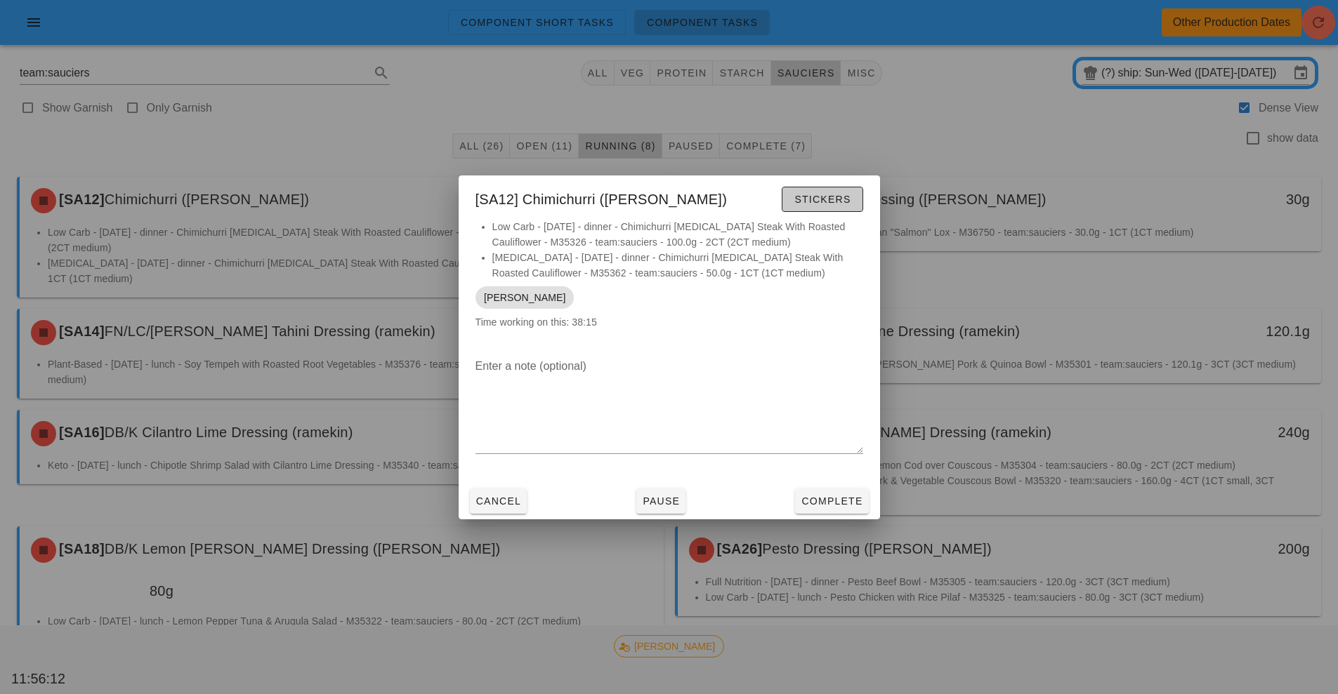
click at [846, 203] on span "Stickers" at bounding box center [821, 199] width 57 height 11
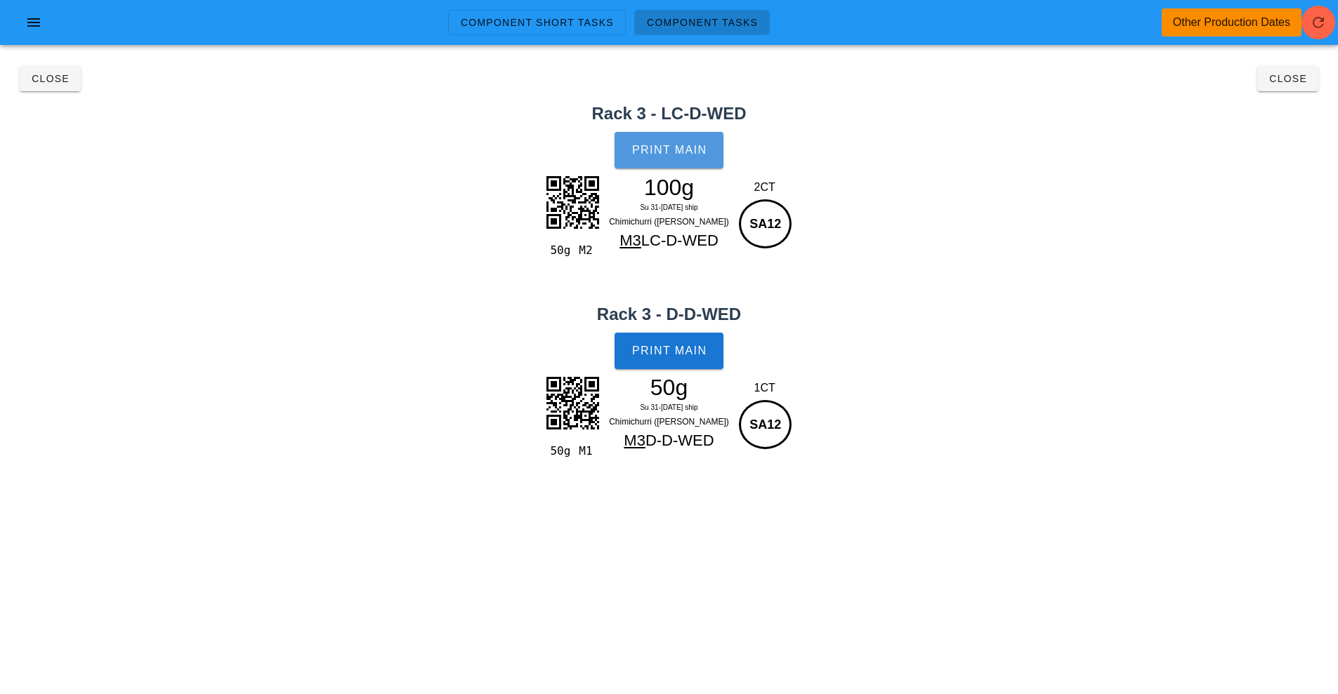
click at [656, 140] on button "Print Main" at bounding box center [668, 150] width 108 height 37
click at [683, 357] on button "Print Main" at bounding box center [668, 351] width 108 height 37
click at [1265, 84] on button "Close" at bounding box center [1287, 78] width 61 height 25
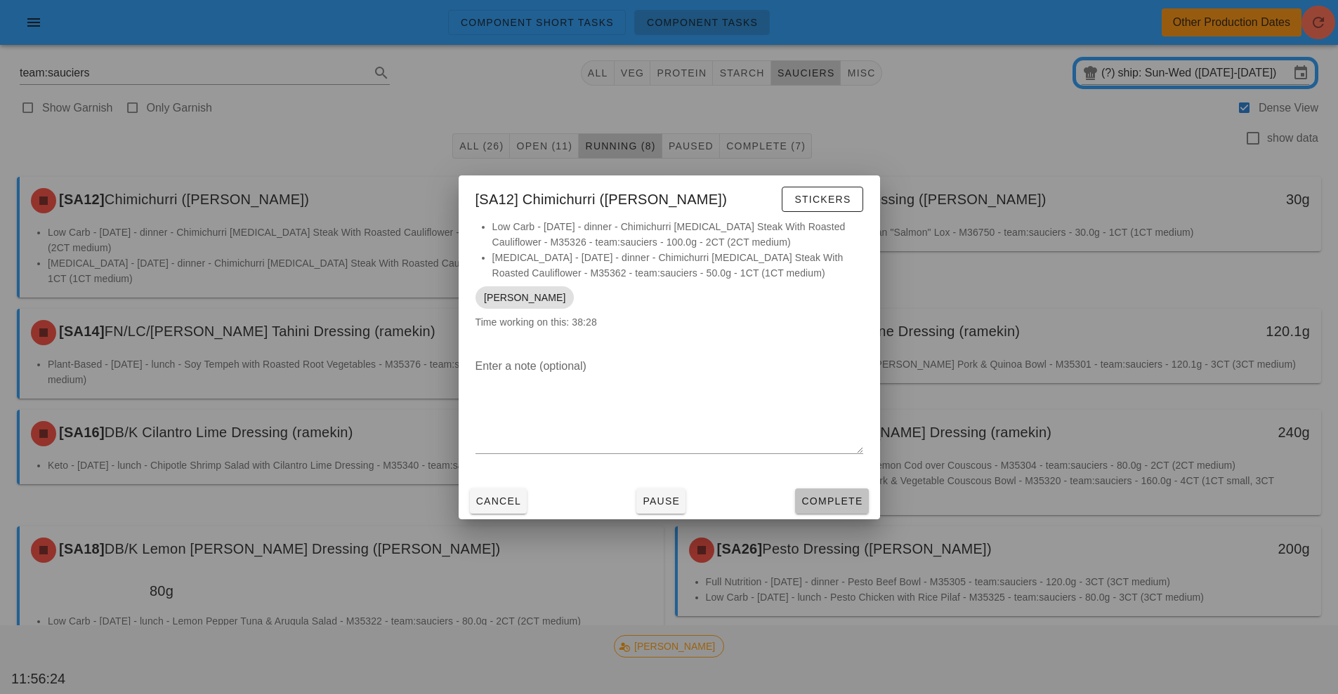
click at [845, 506] on span "Complete" at bounding box center [831, 501] width 62 height 11
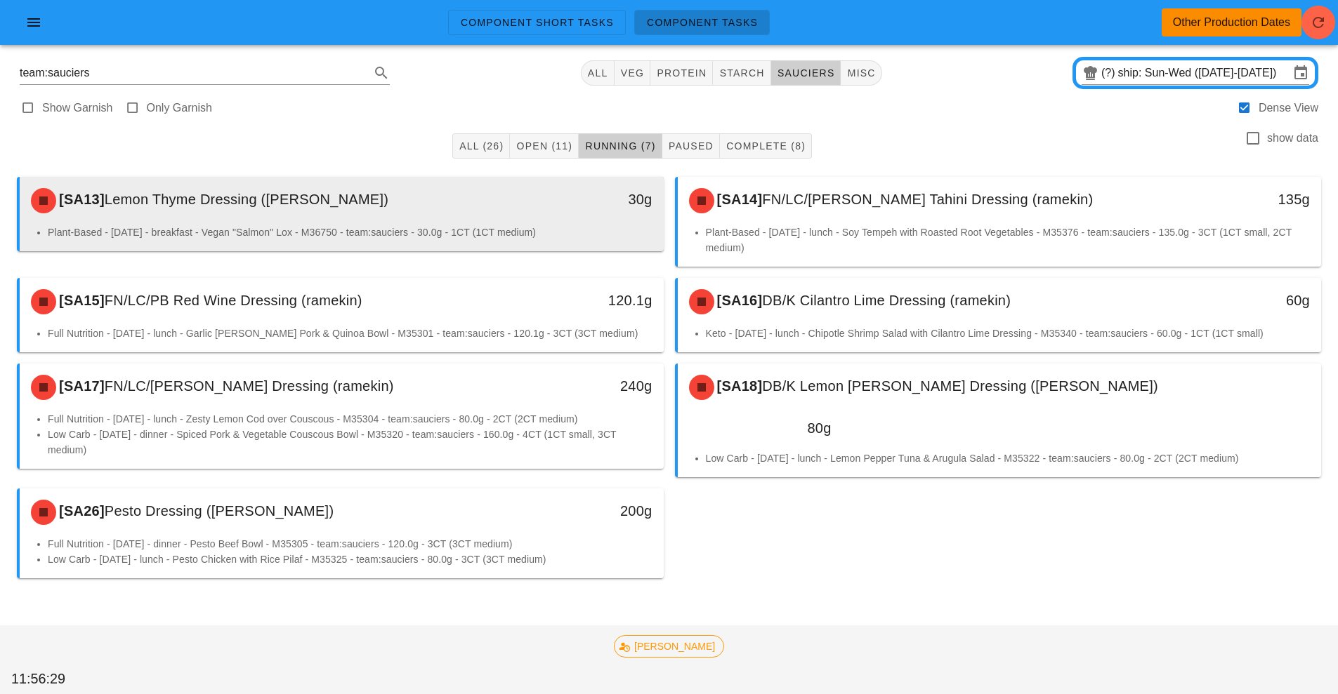
click at [609, 209] on div "30g" at bounding box center [580, 199] width 143 height 22
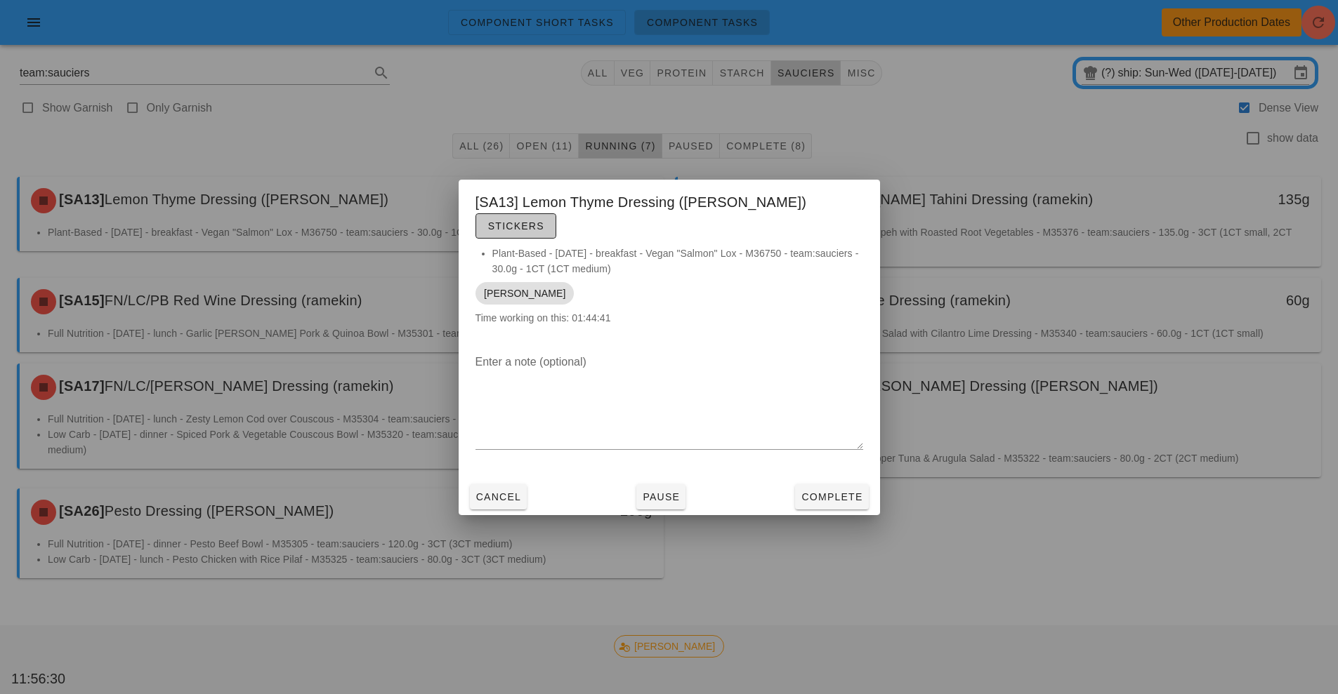
click at [556, 225] on button "Stickers" at bounding box center [515, 225] width 81 height 25
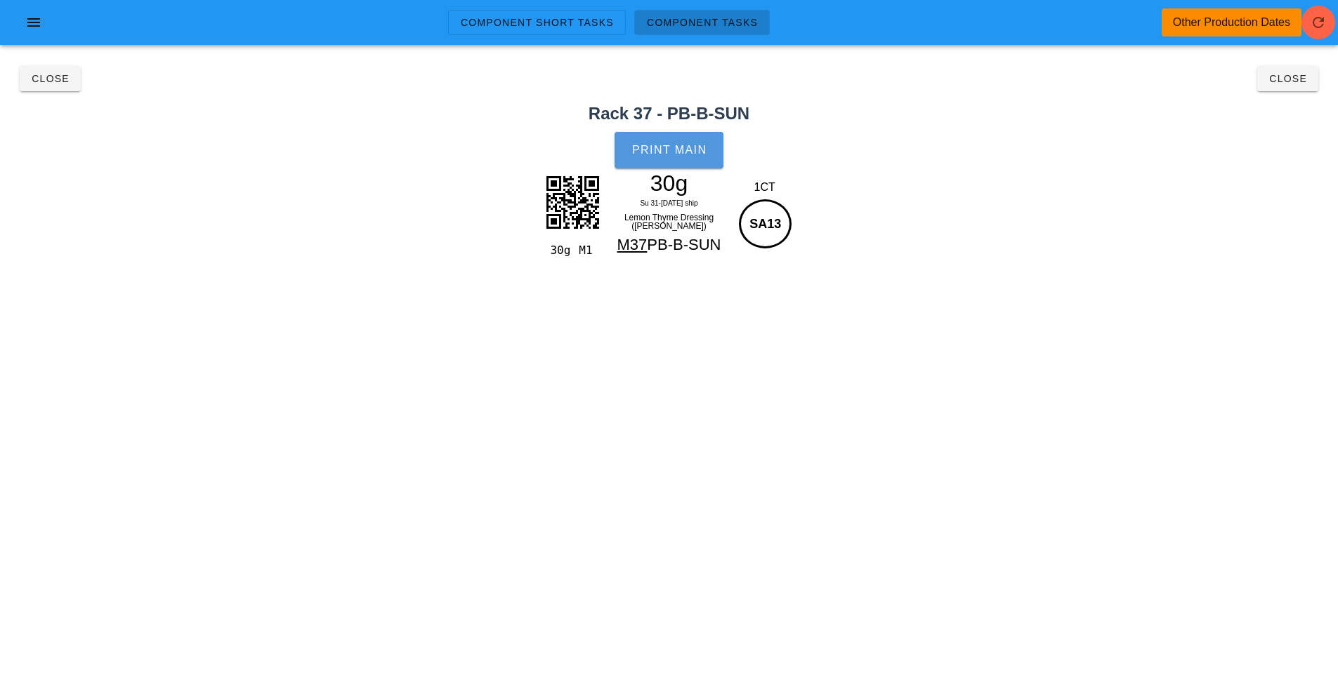
click at [647, 163] on button "Print Main" at bounding box center [668, 150] width 108 height 37
click at [1296, 82] on span "Close" at bounding box center [1287, 78] width 39 height 11
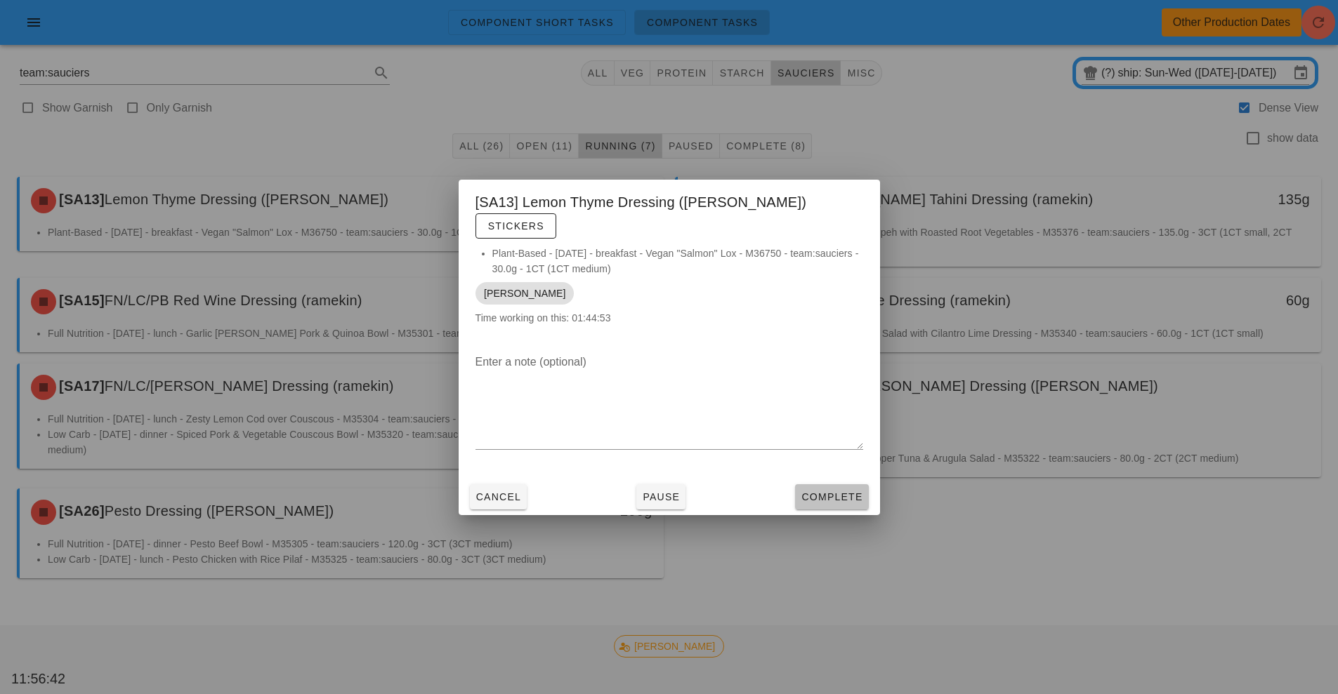
click at [849, 494] on button "Complete" at bounding box center [831, 496] width 73 height 25
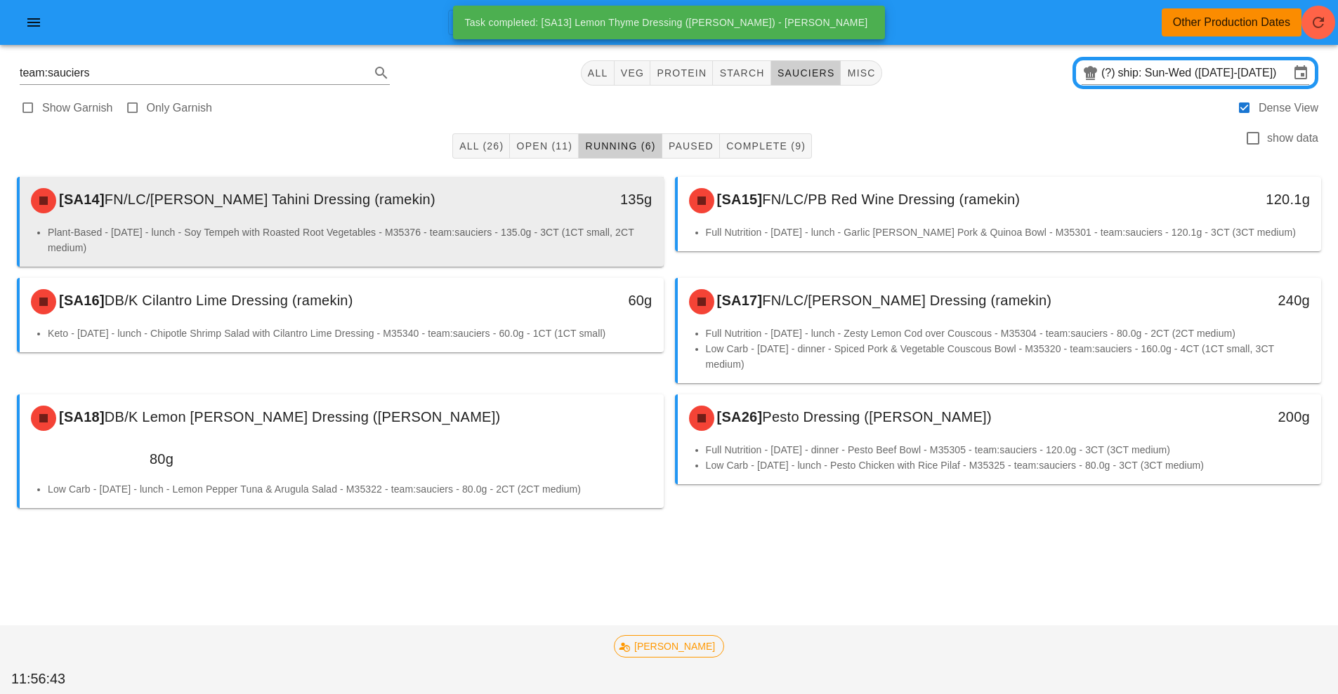
click at [518, 190] on div "135g" at bounding box center [580, 199] width 143 height 22
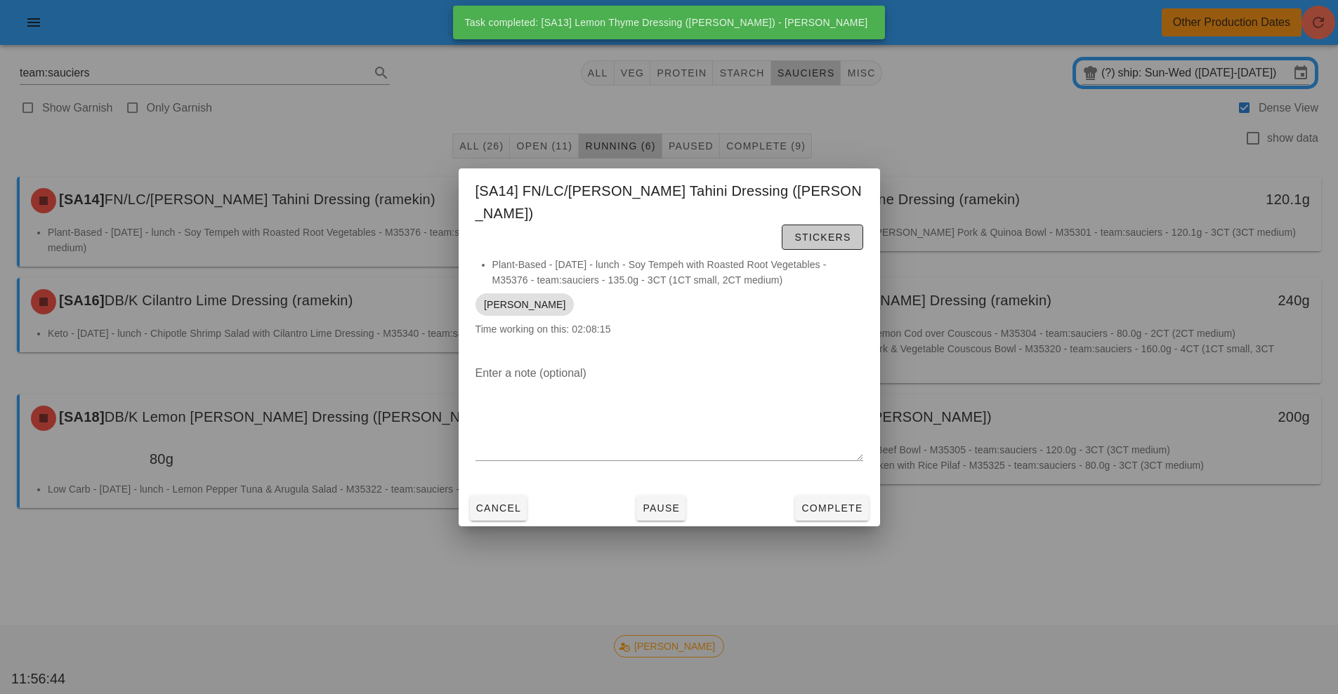
click at [782, 235] on button "Stickers" at bounding box center [822, 237] width 81 height 25
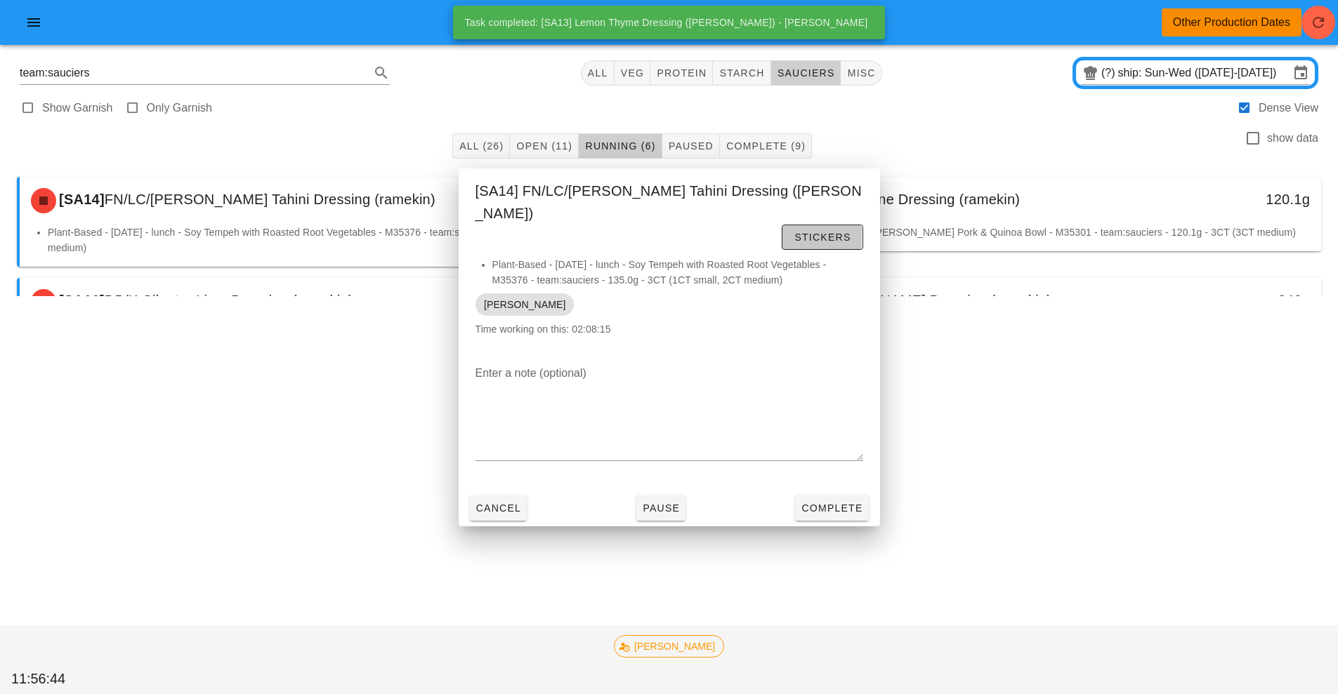
click at [532, 305] on div "Component Short Tasks Component Tasks Other Production Dates team:sauciers All …" at bounding box center [669, 347] width 1338 height 694
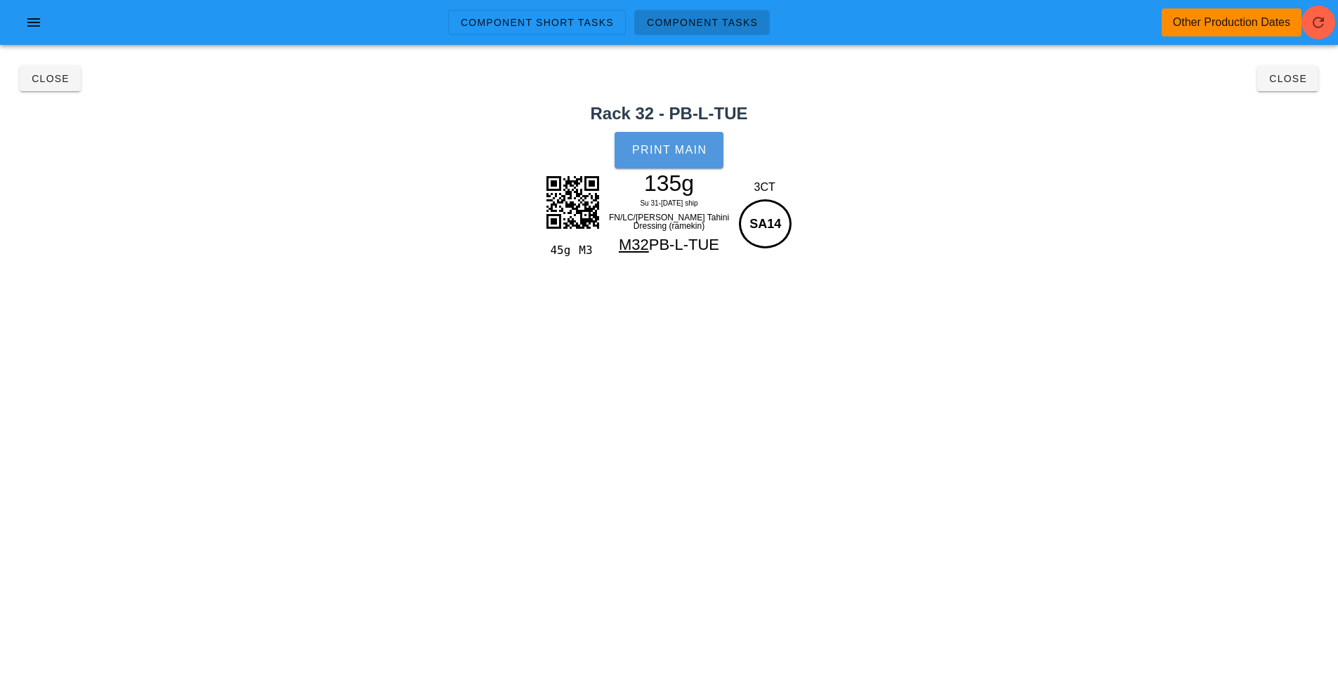
click at [703, 141] on button "Print Main" at bounding box center [668, 150] width 108 height 37
click at [1313, 81] on button "Close" at bounding box center [1287, 78] width 61 height 25
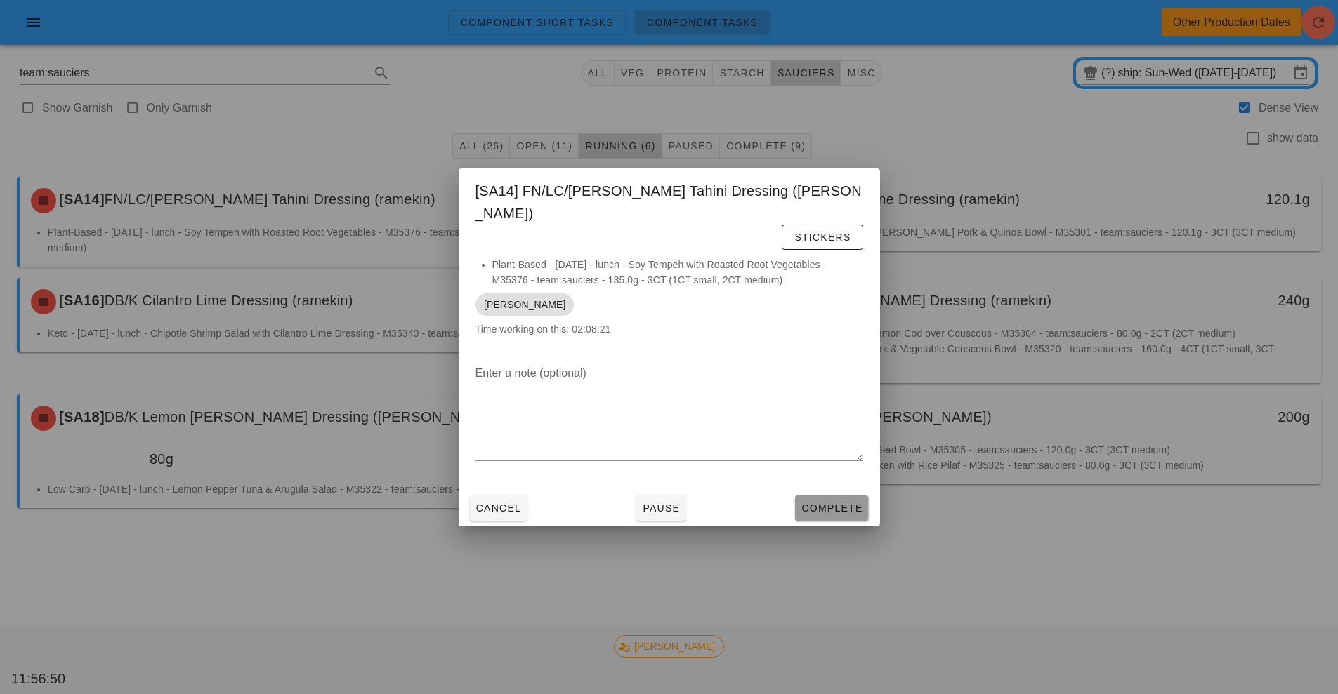
click at [849, 503] on span "Complete" at bounding box center [831, 508] width 62 height 11
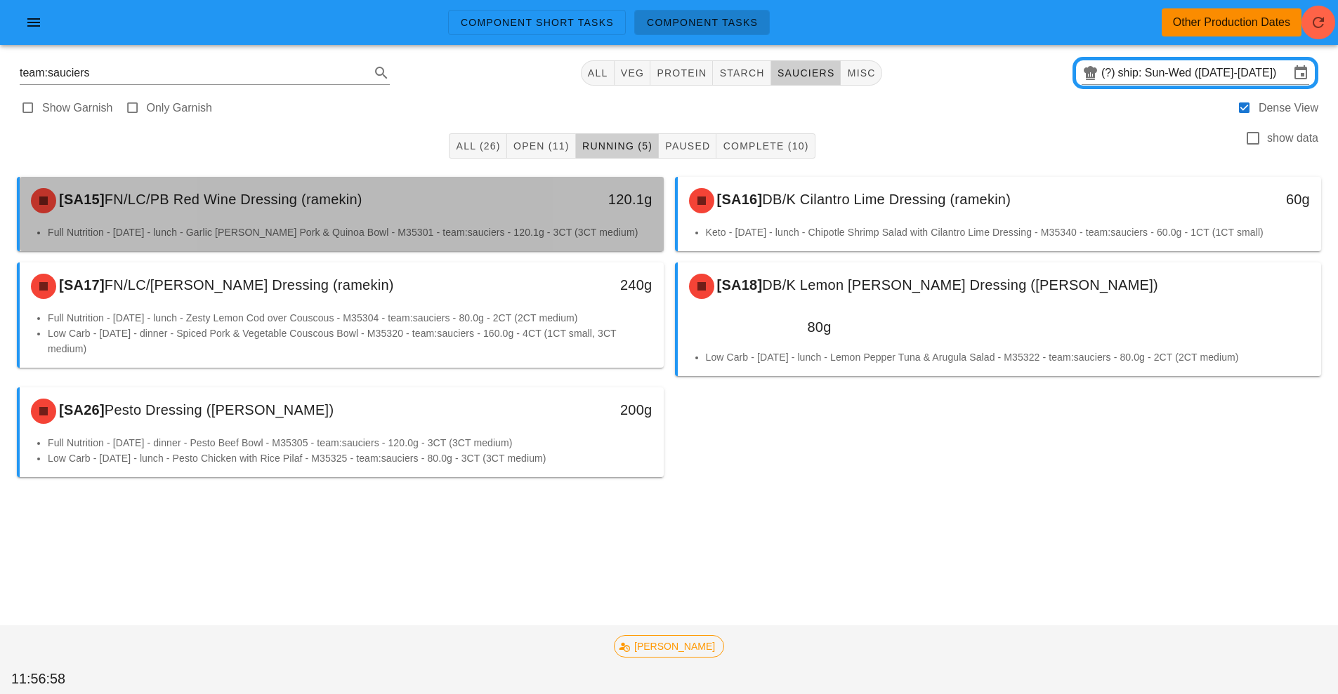
click at [513, 198] on div "120.1g" at bounding box center [580, 199] width 143 height 22
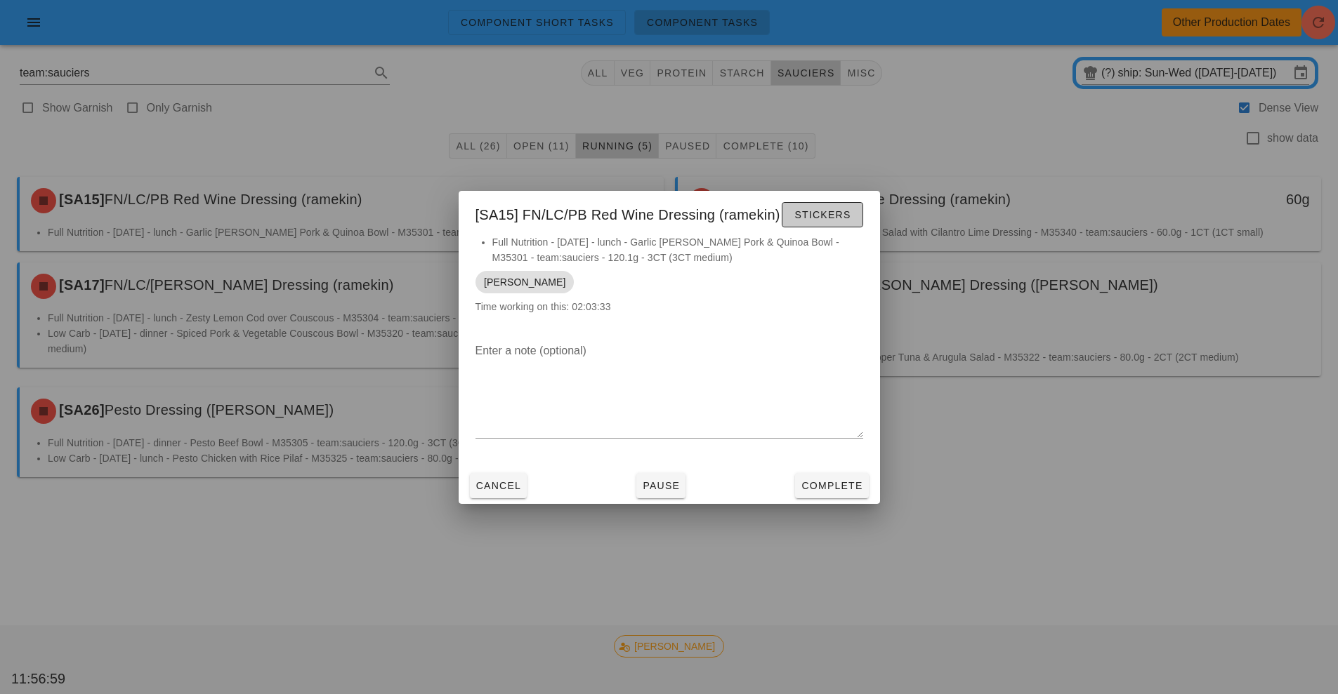
click at [829, 202] on button "Stickers" at bounding box center [822, 214] width 81 height 25
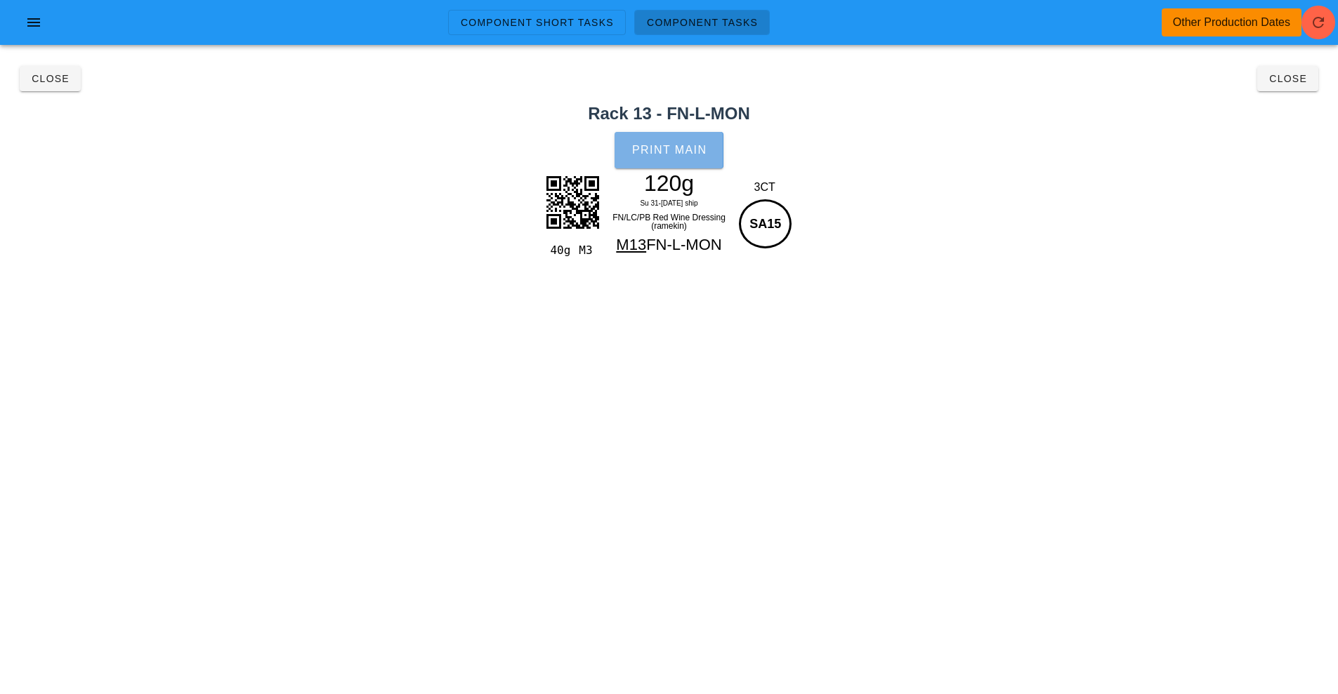
click at [672, 150] on span "Print Main" at bounding box center [669, 150] width 76 height 13
click at [1312, 85] on button "Close" at bounding box center [1287, 78] width 61 height 25
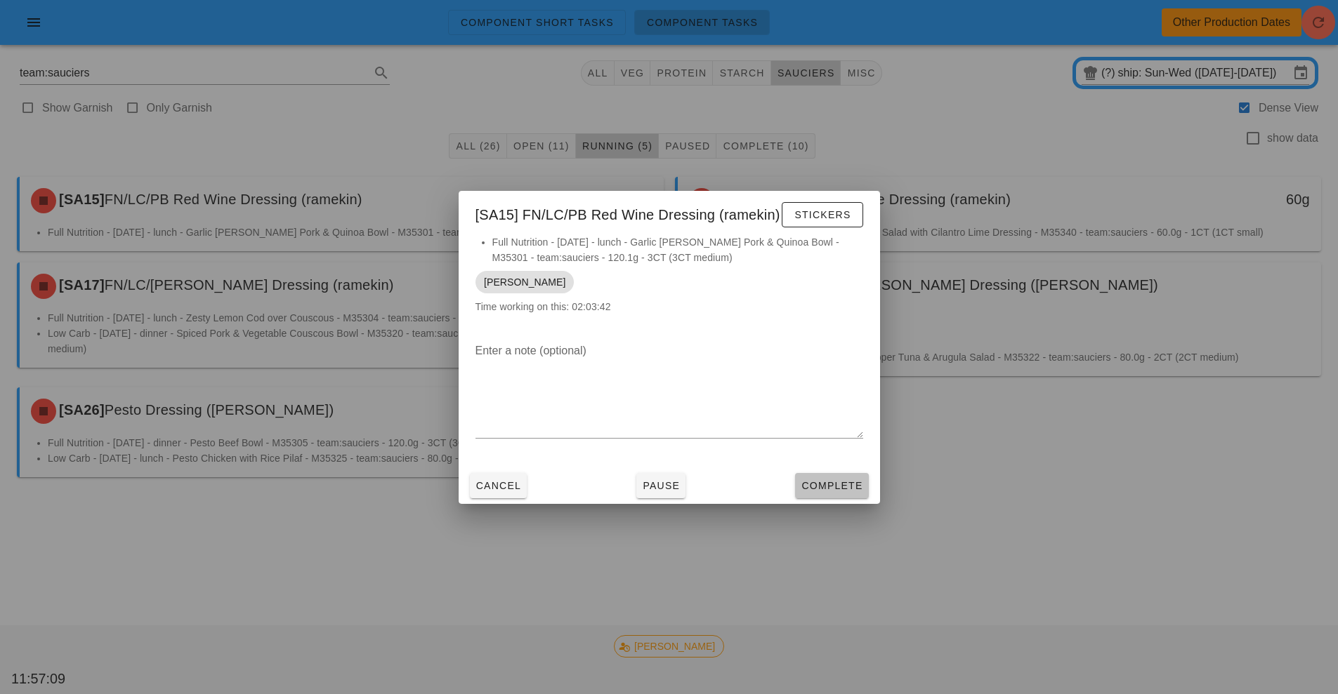
click at [845, 496] on button "Complete" at bounding box center [831, 485] width 73 height 25
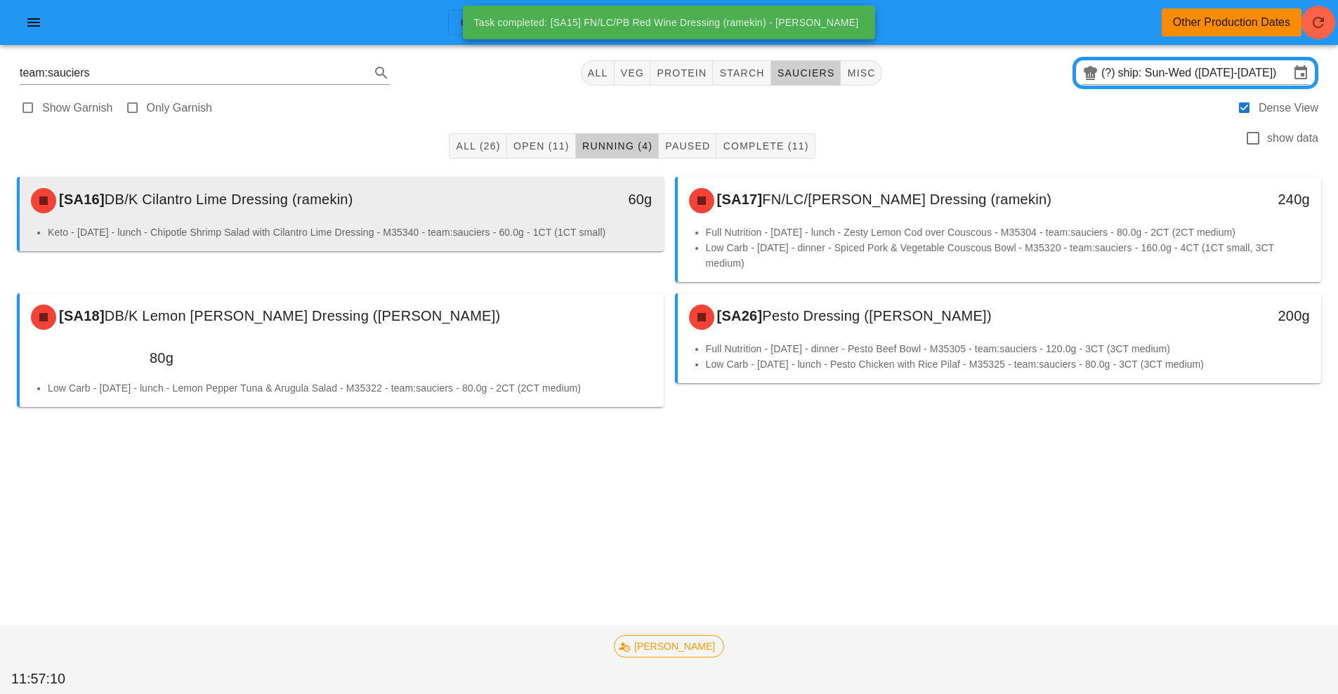
click at [473, 203] on div "[SA16] DB/K Cilantro Lime Dressing (ramekin)" at bounding box center [261, 201] width 478 height 42
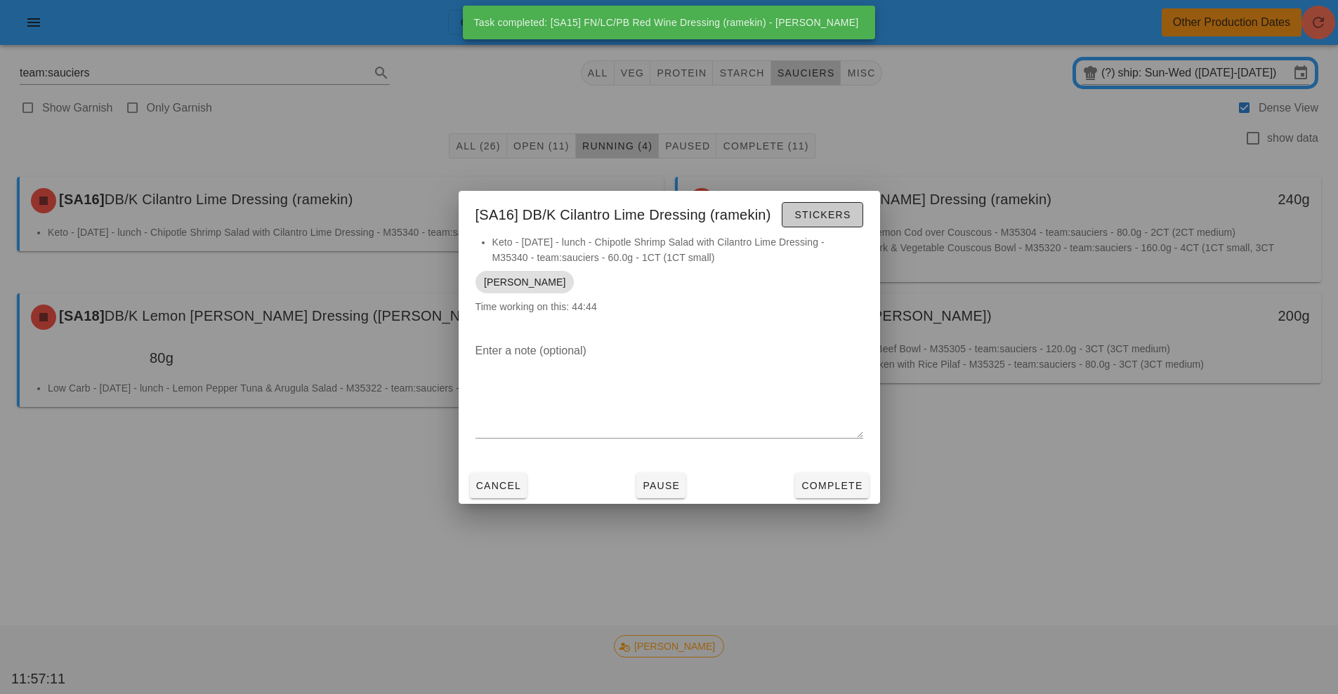
click at [821, 225] on button "Stickers" at bounding box center [822, 214] width 81 height 25
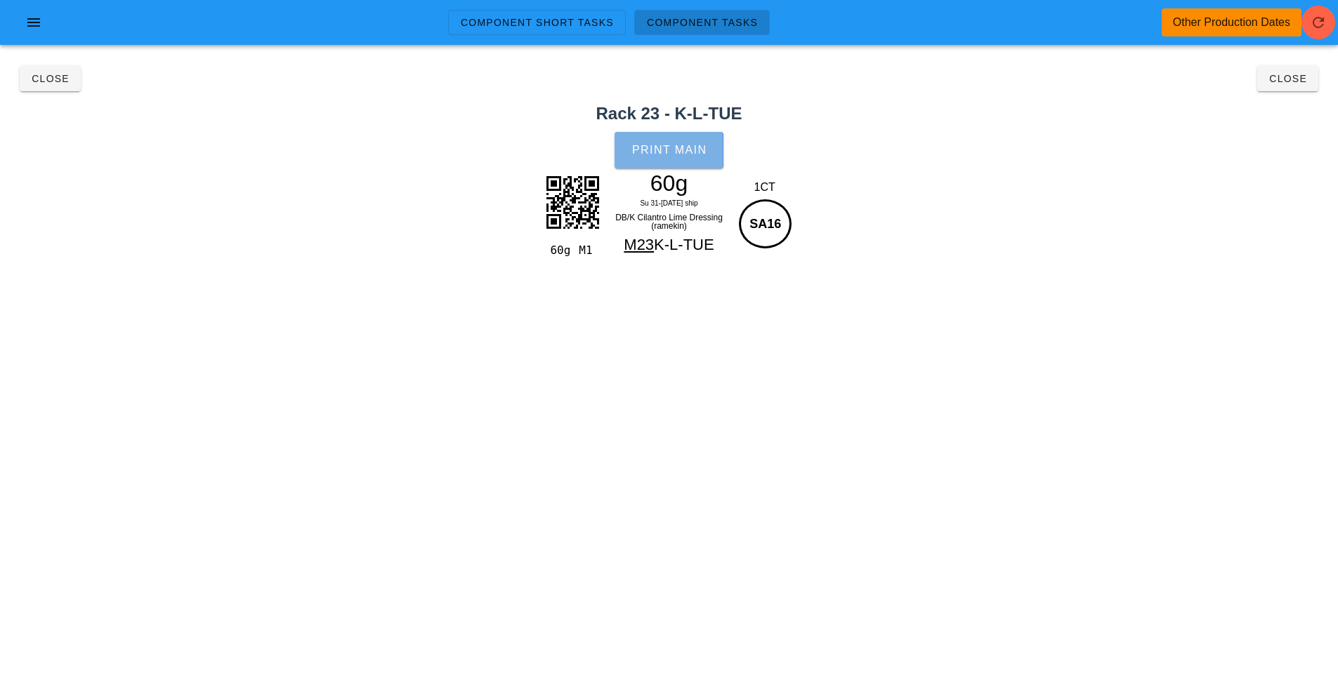
click at [643, 157] on button "Print Main" at bounding box center [668, 150] width 108 height 37
click at [1310, 86] on button "Close" at bounding box center [1287, 78] width 61 height 25
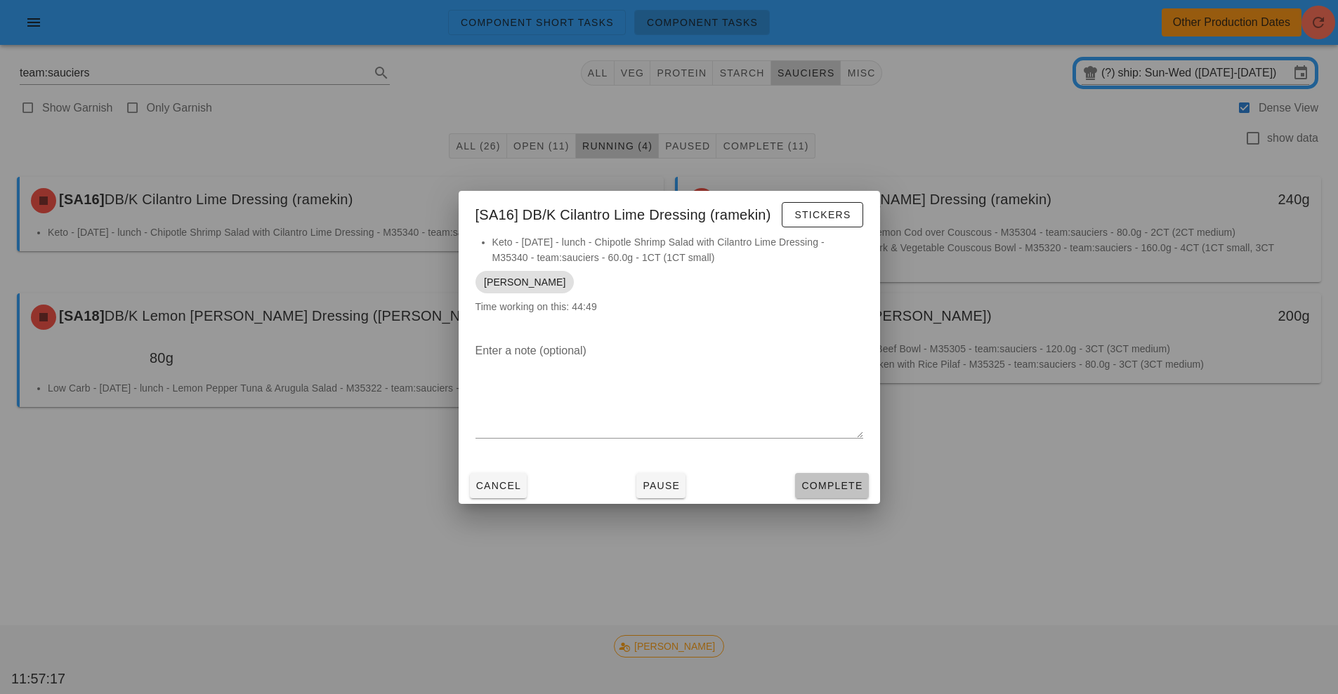
click at [864, 493] on button "Complete" at bounding box center [831, 485] width 73 height 25
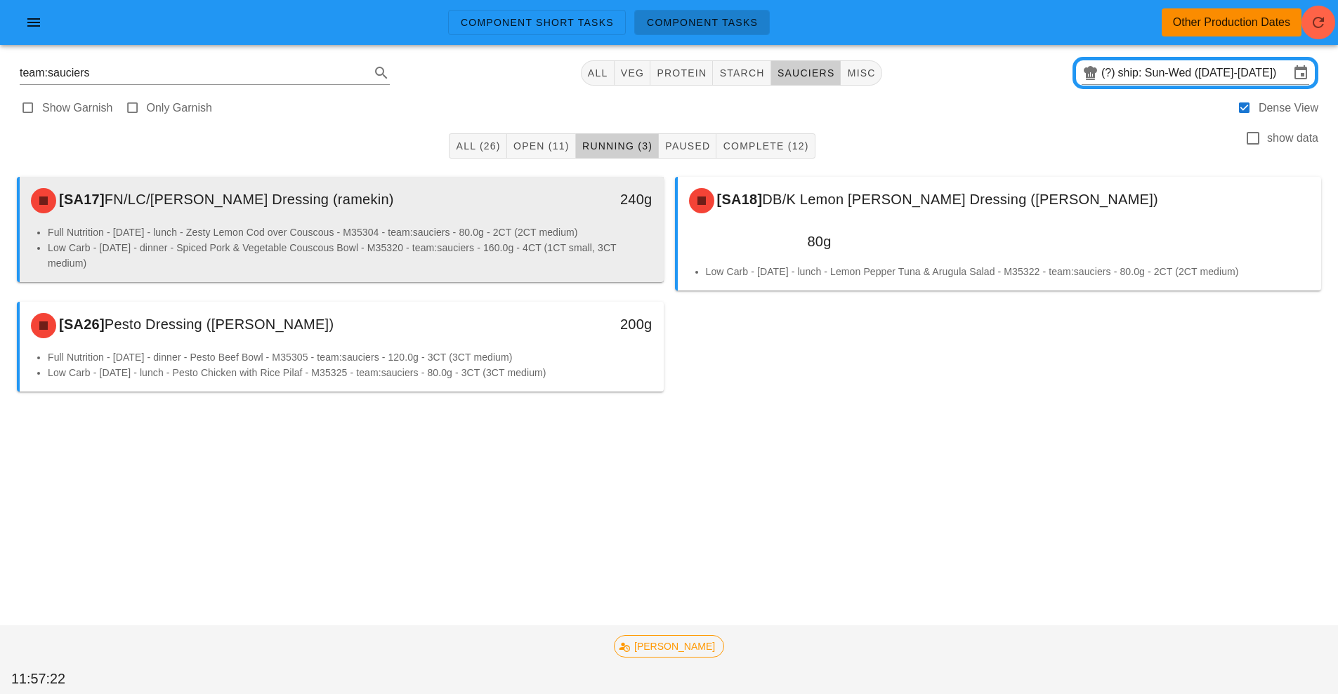
click at [600, 234] on li "Full Nutrition - [DATE] - lunch - Zesty Lemon Cod over Couscous - M35304 - team…" at bounding box center [350, 232] width 605 height 15
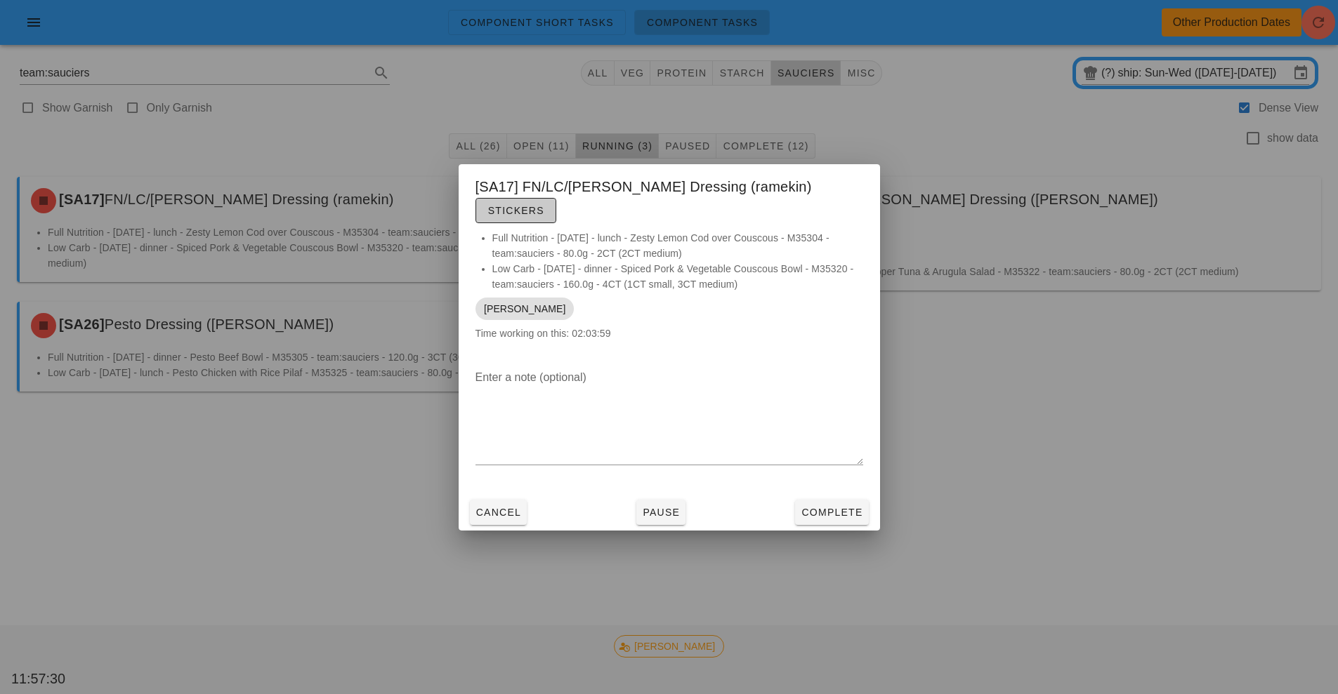
click at [544, 205] on span "Stickers" at bounding box center [515, 210] width 57 height 11
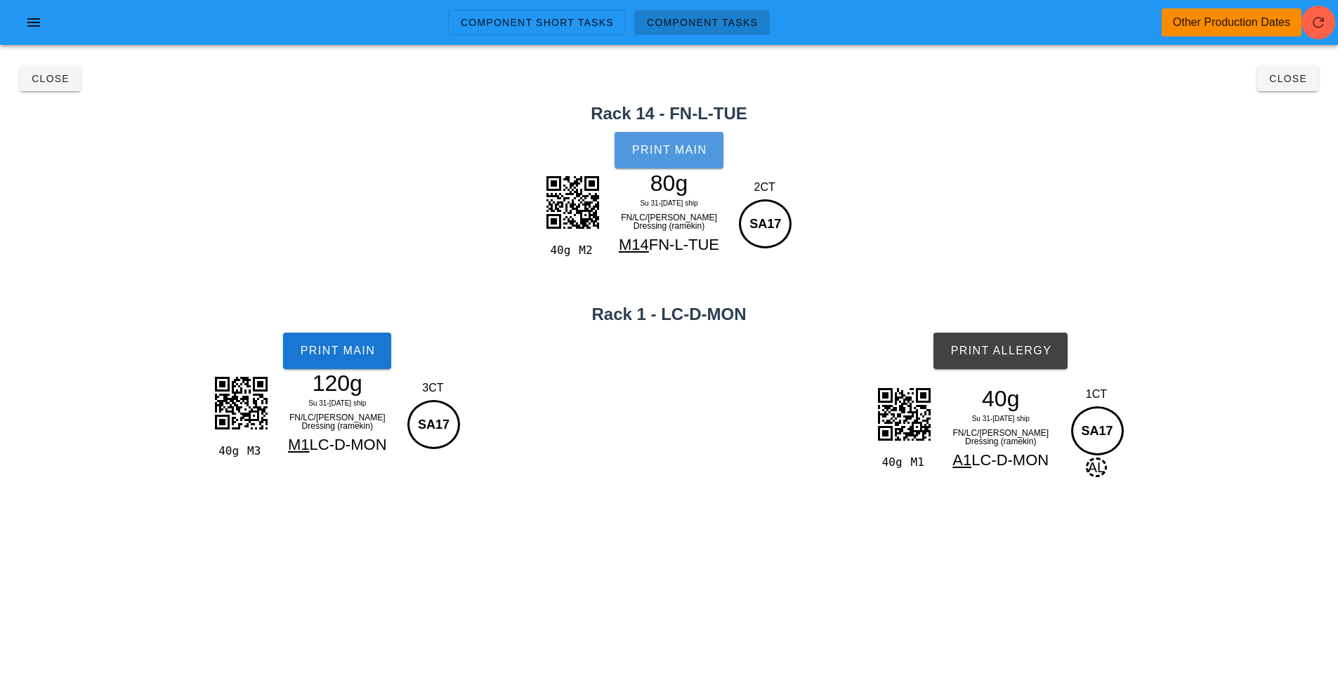
click at [674, 140] on button "Print Main" at bounding box center [668, 150] width 108 height 37
click at [386, 341] on button "Print Main" at bounding box center [337, 351] width 108 height 37
click at [1027, 343] on button "Print Allergy" at bounding box center [1000, 351] width 134 height 37
click at [1306, 74] on span "Close" at bounding box center [1287, 78] width 39 height 11
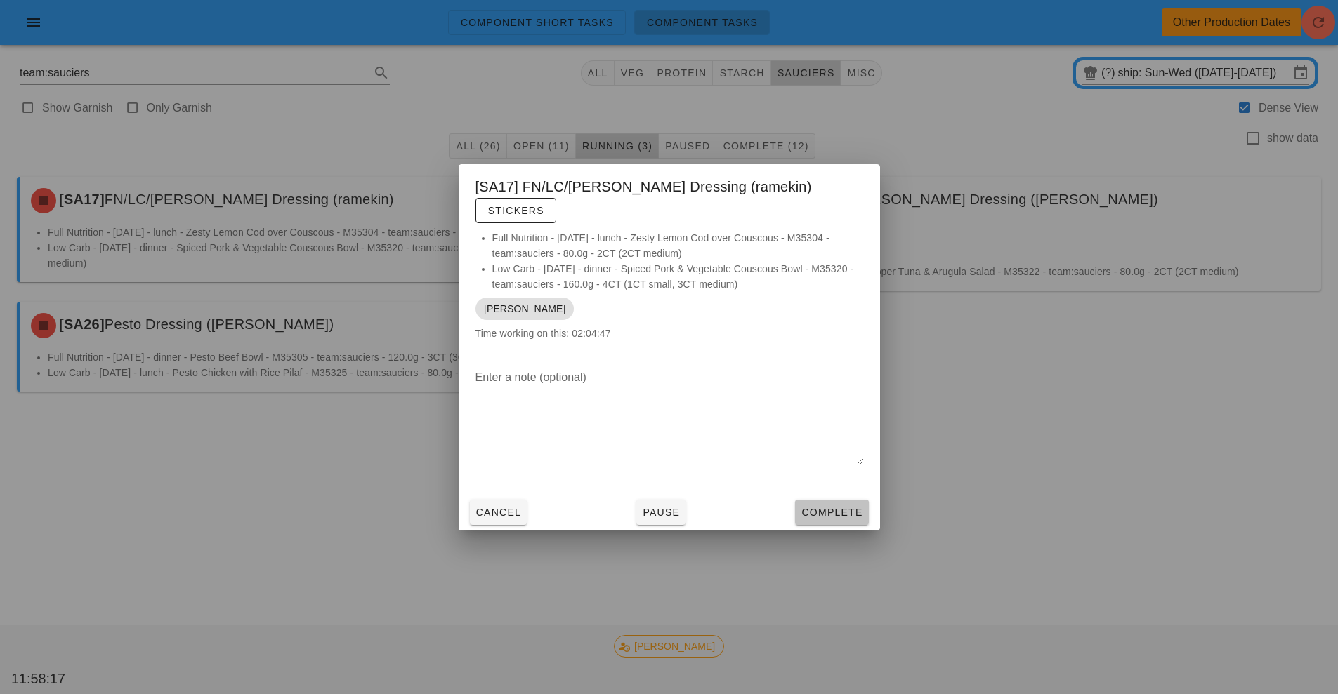
click at [828, 513] on button "Complete" at bounding box center [831, 512] width 73 height 25
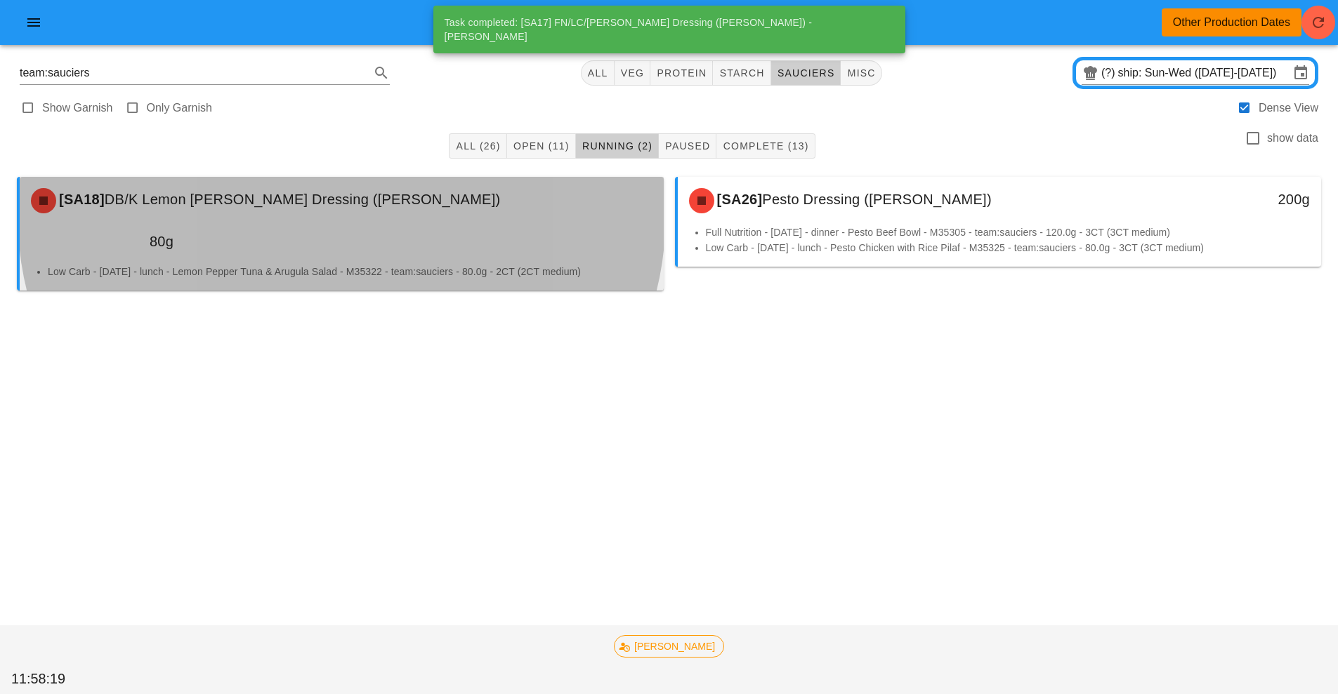
click at [535, 264] on li "Low Carb - [DATE] - lunch - Lemon Pepper Tuna & Arugula Salad - M35322 - team:s…" at bounding box center [350, 271] width 605 height 15
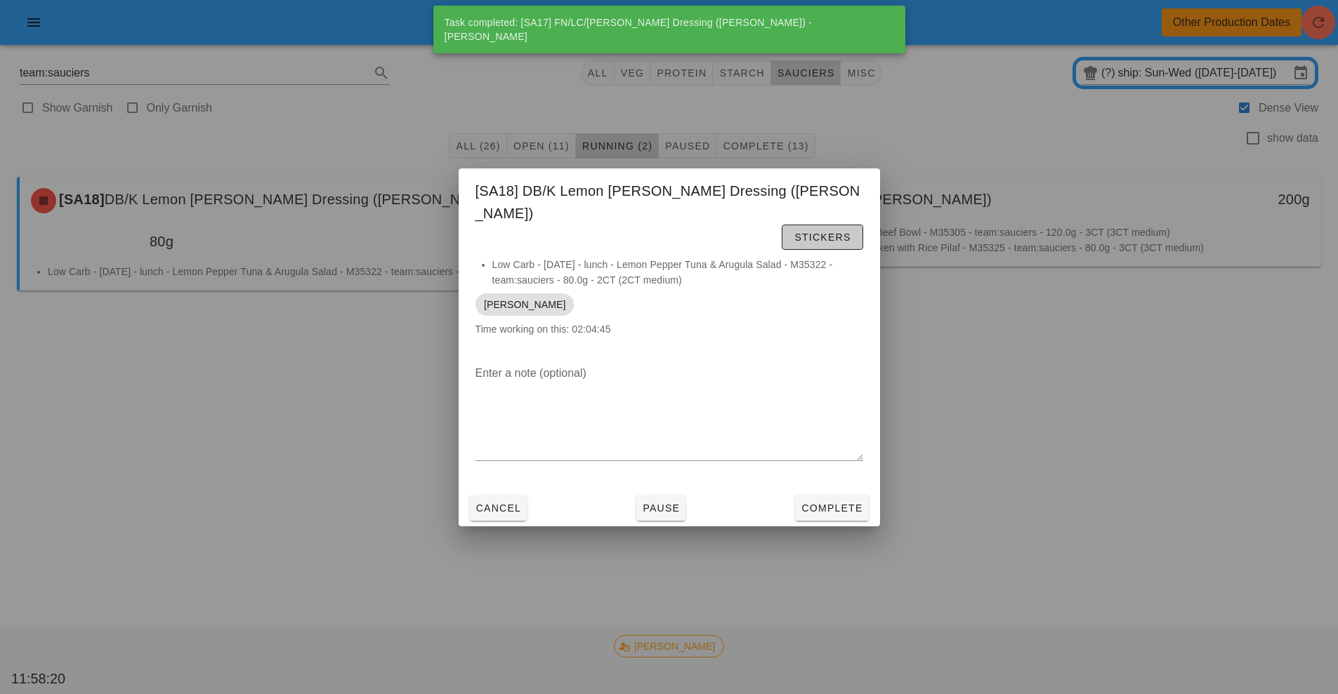
click at [841, 232] on span "Stickers" at bounding box center [821, 237] width 57 height 11
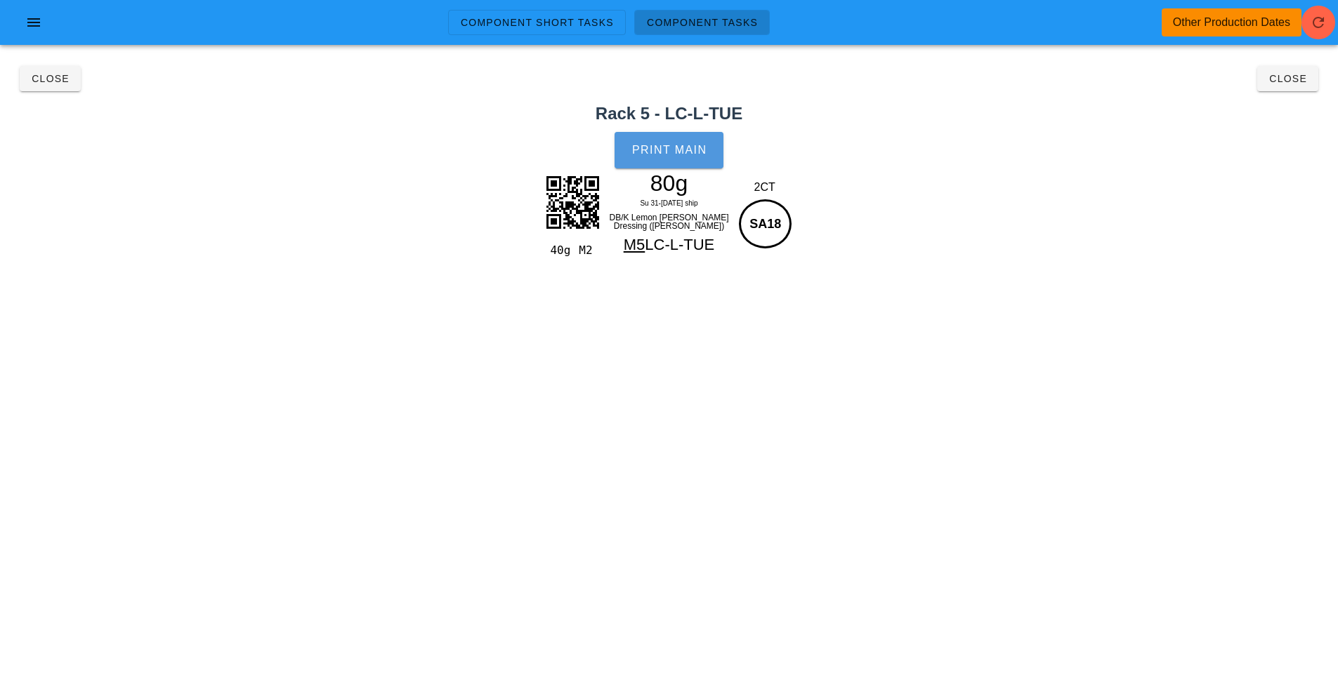
click at [664, 157] on button "Print Main" at bounding box center [668, 150] width 108 height 37
click at [1311, 81] on button "Close" at bounding box center [1287, 78] width 61 height 25
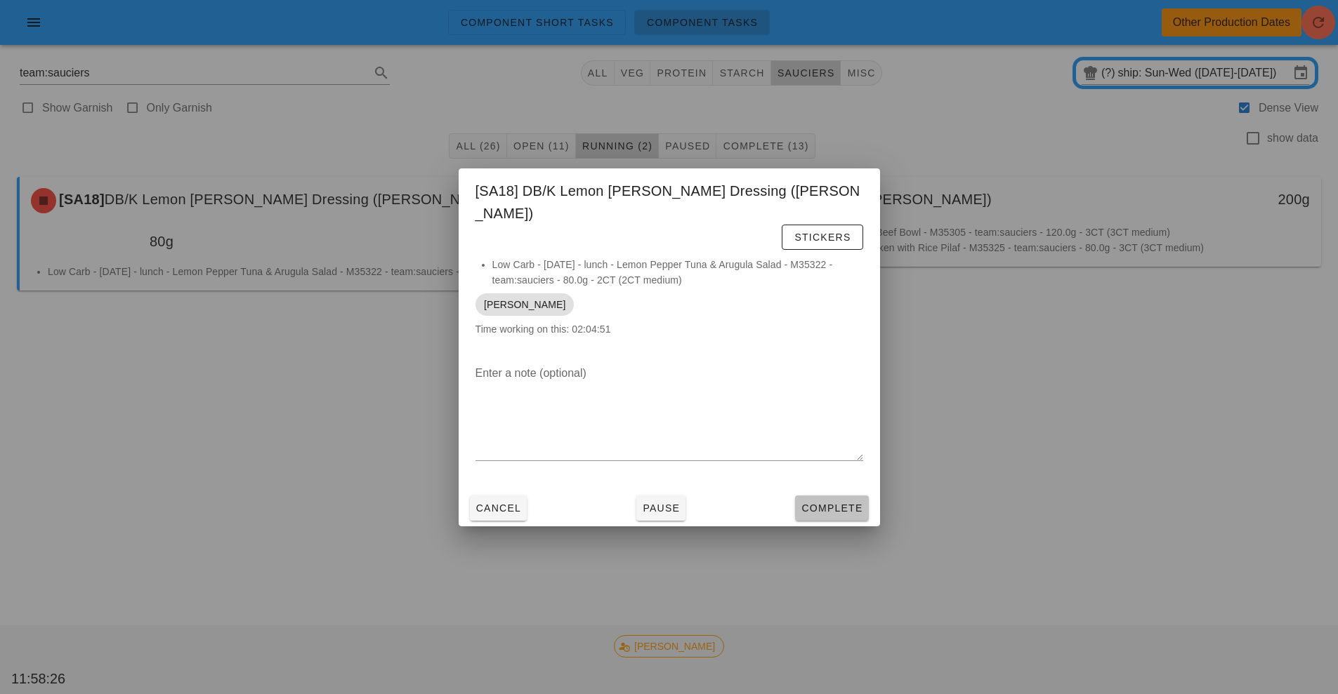
click at [834, 503] on span "Complete" at bounding box center [831, 508] width 62 height 11
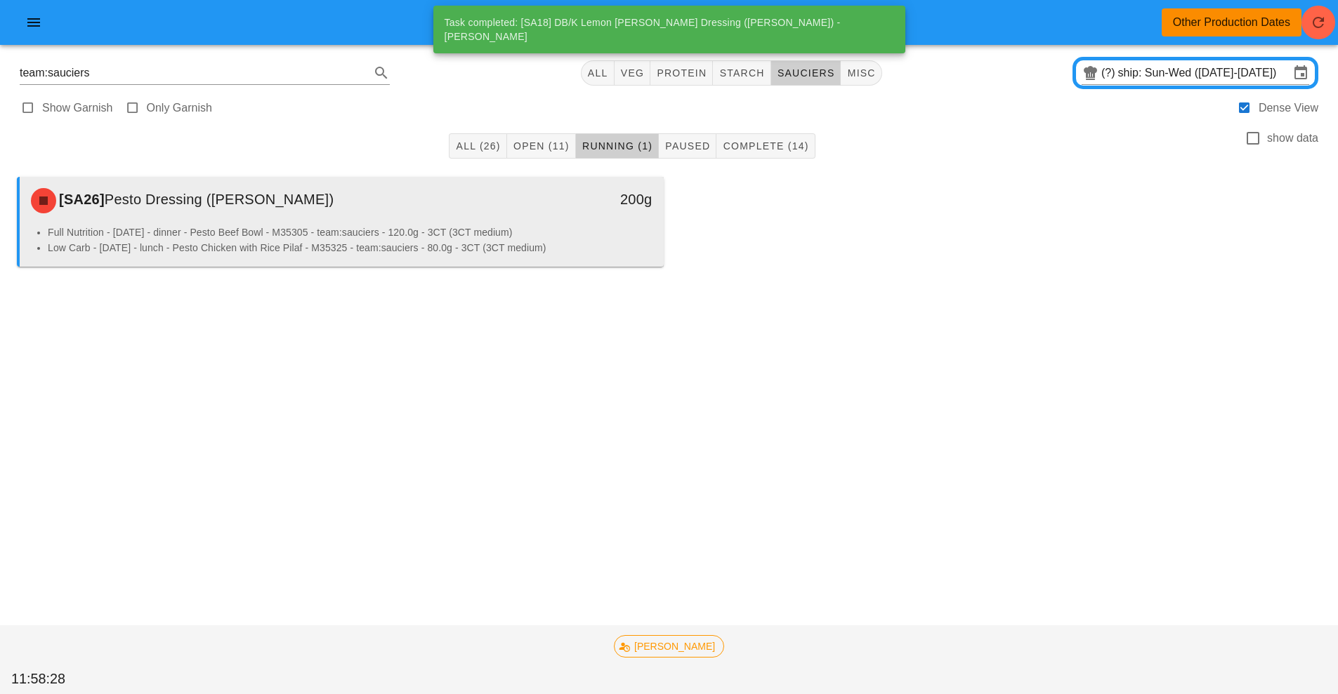
click at [486, 226] on li "Full Nutrition - [DATE] - dinner - Pesto Beef Bowl - M35305 - team:sauciers - 1…" at bounding box center [350, 232] width 605 height 15
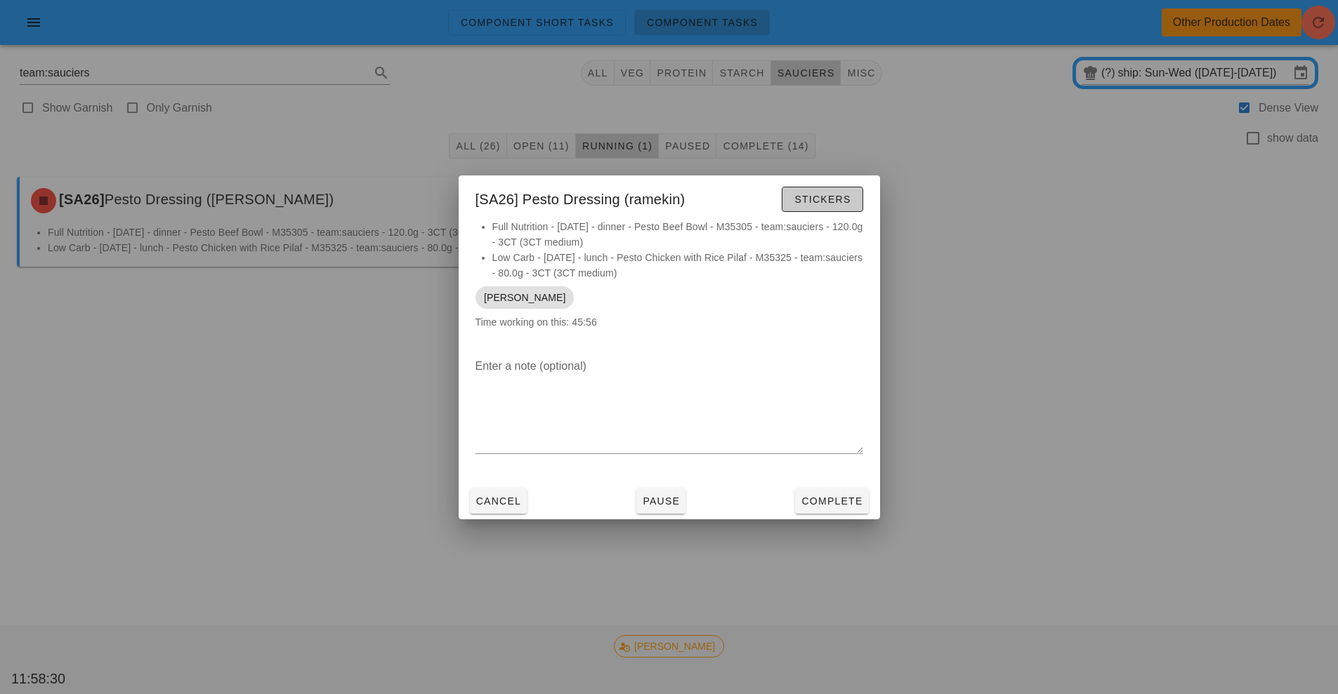
click at [827, 203] on span "Stickers" at bounding box center [821, 199] width 57 height 11
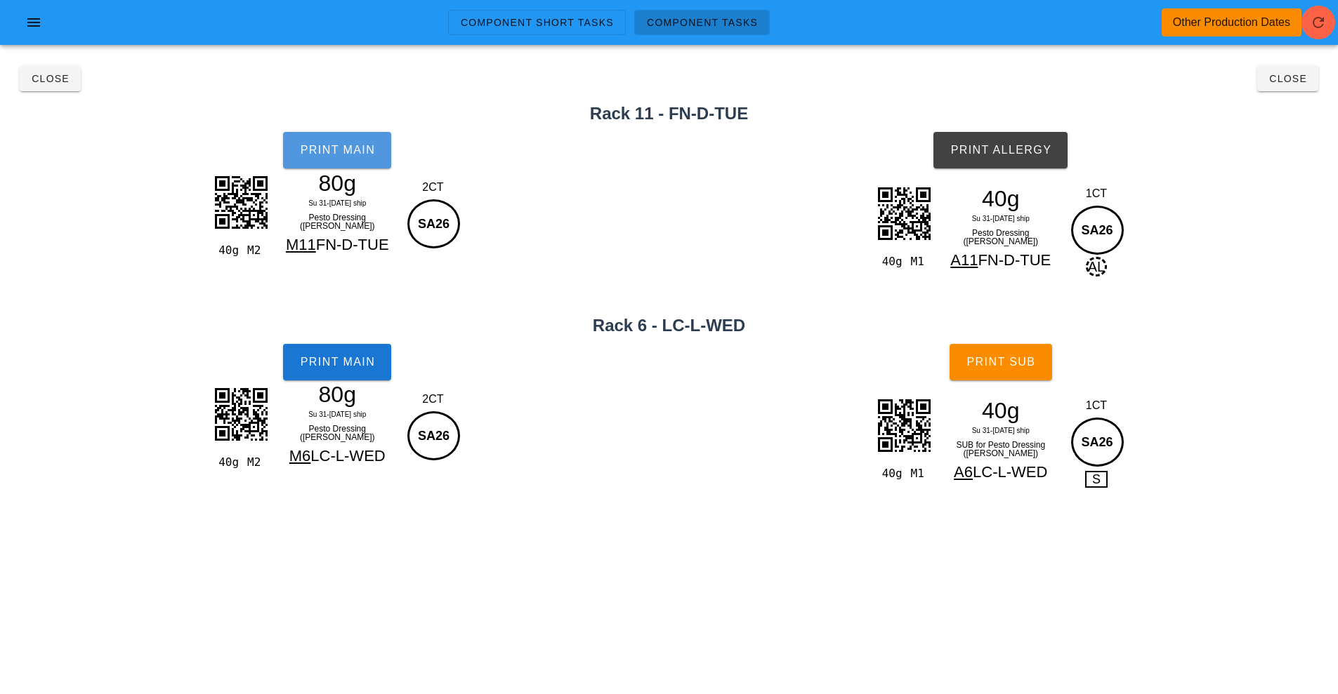
click at [352, 163] on button "Print Main" at bounding box center [337, 150] width 108 height 37
click at [357, 357] on span "Print Main" at bounding box center [337, 362] width 76 height 13
click at [1006, 152] on span "Print Allergy" at bounding box center [1000, 150] width 102 height 13
click at [1011, 363] on span "Print Sub" at bounding box center [1000, 362] width 70 height 13
click at [1300, 87] on button "Close" at bounding box center [1287, 78] width 61 height 25
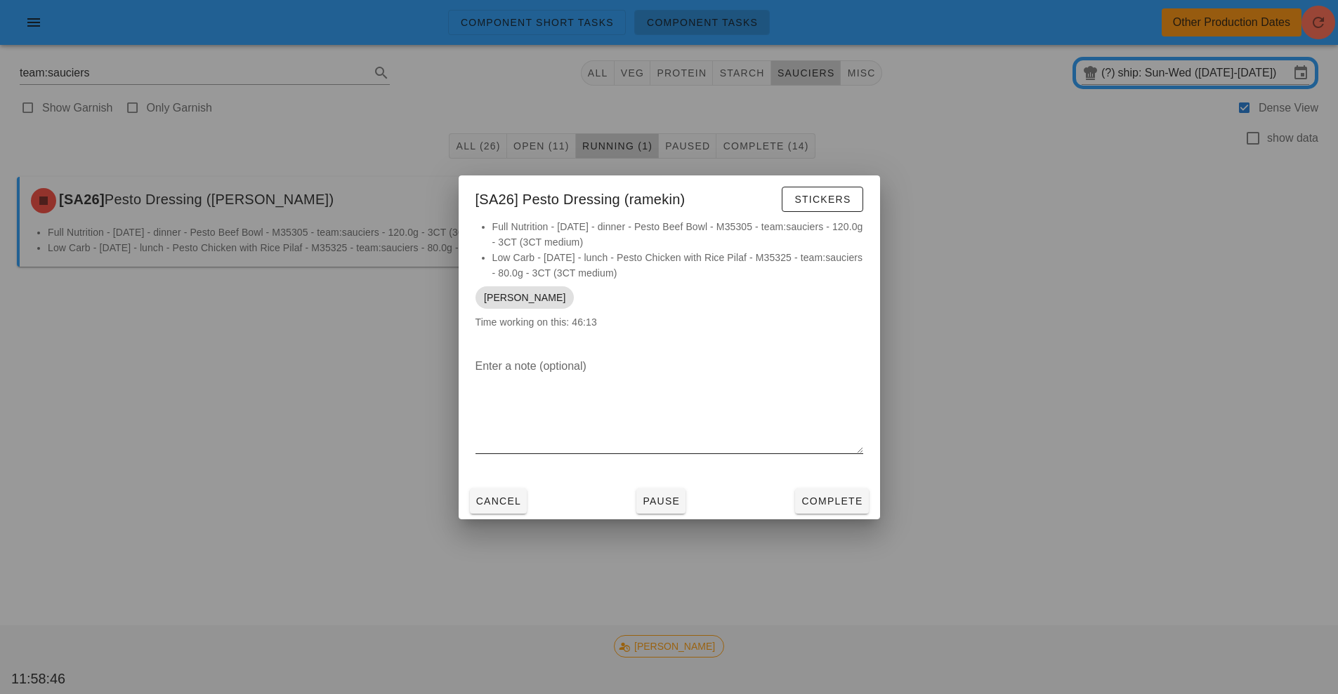
click at [853, 467] on div at bounding box center [669, 464] width 388 height 10
click at [850, 501] on span "Complete" at bounding box center [831, 501] width 62 height 11
